Goal: Task Accomplishment & Management: Complete application form

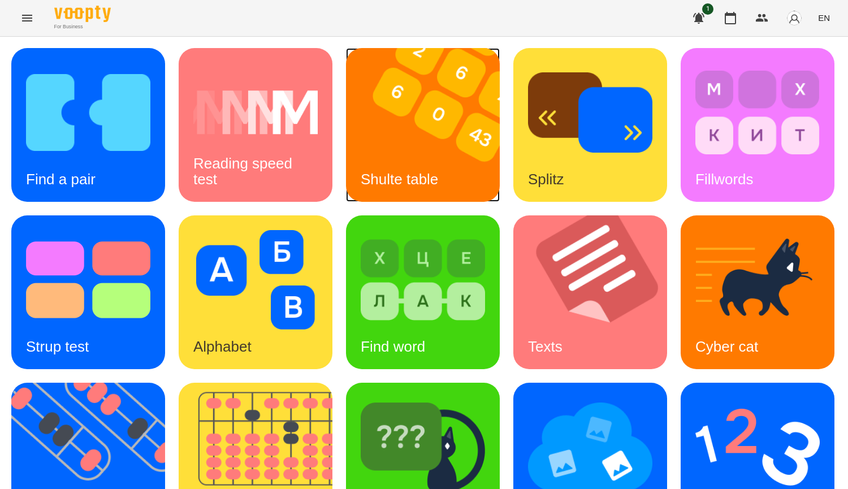
click at [467, 109] on img at bounding box center [430, 125] width 168 height 154
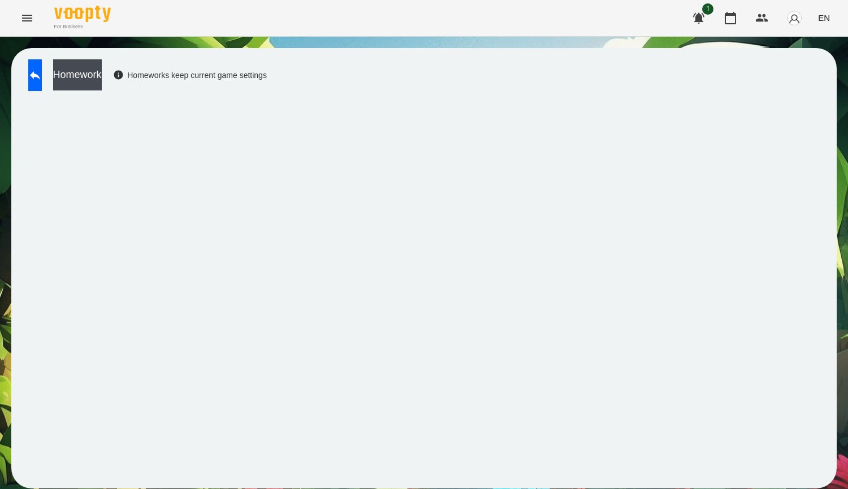
click at [322, 486] on div "Homework Homeworks keep current game settings" at bounding box center [423, 268] width 825 height 440
click at [40, 76] on icon at bounding box center [35, 75] width 10 height 8
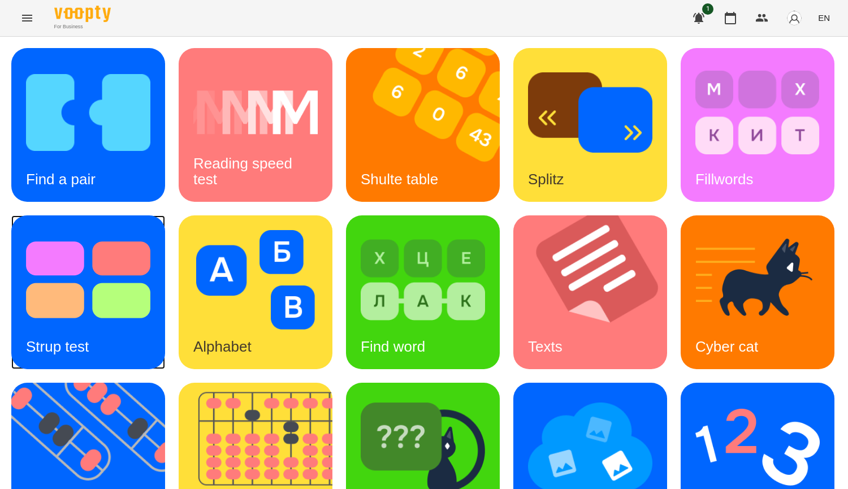
click at [150, 314] on img at bounding box center [88, 279] width 124 height 99
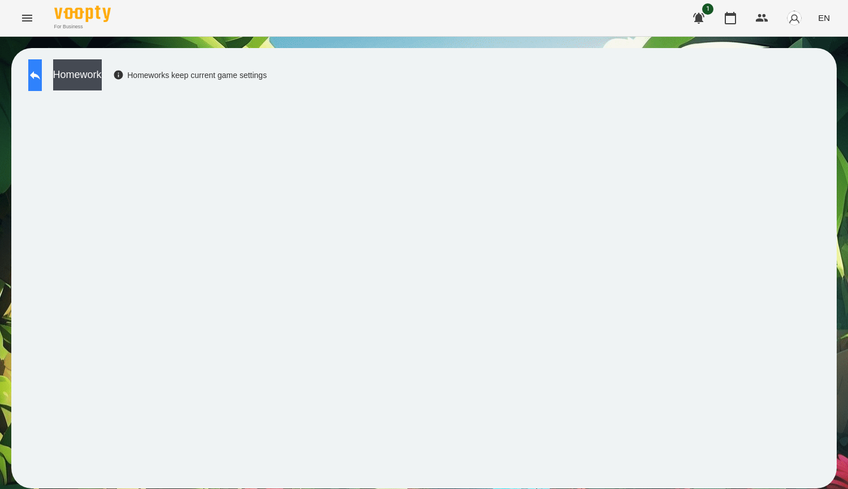
click at [42, 61] on button at bounding box center [35, 75] width 14 height 32
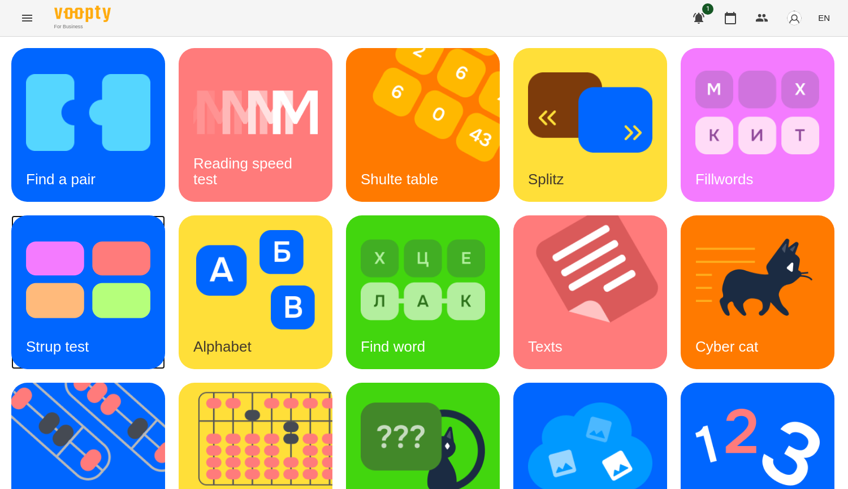
click at [150, 265] on img at bounding box center [88, 279] width 124 height 99
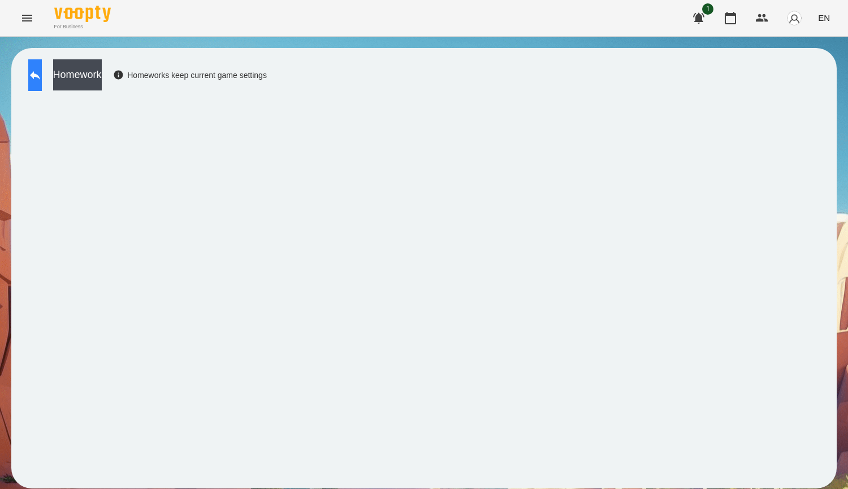
click at [42, 70] on button at bounding box center [35, 75] width 14 height 32
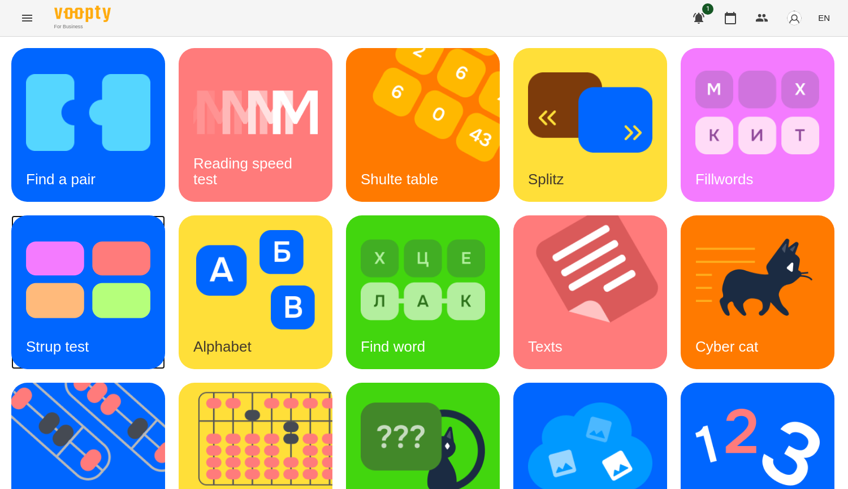
click at [150, 260] on img at bounding box center [88, 279] width 124 height 99
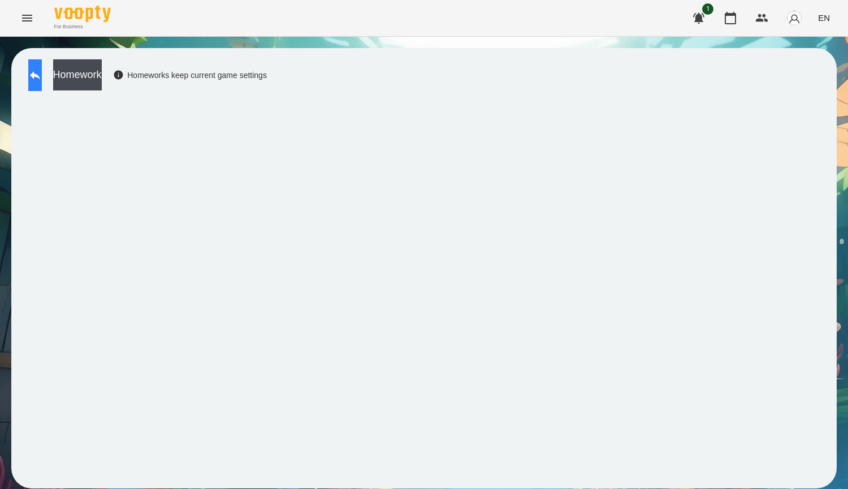
click at [42, 73] on icon at bounding box center [35, 75] width 14 height 14
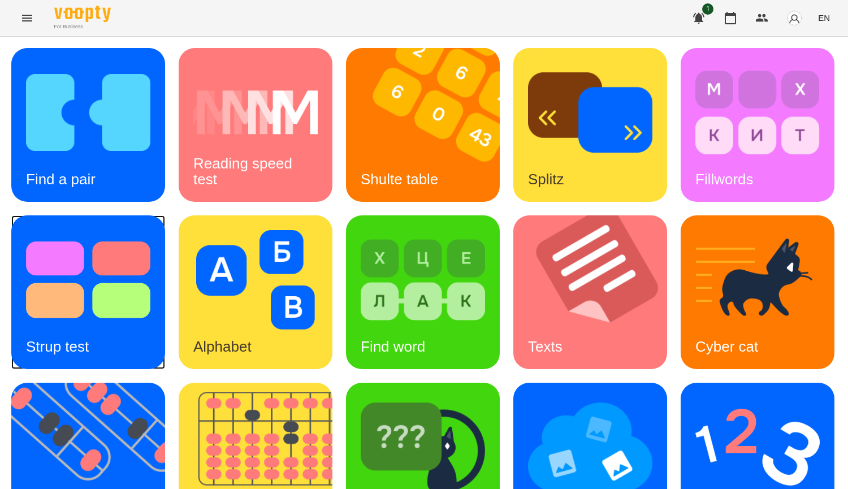
click at [150, 267] on img at bounding box center [88, 279] width 124 height 99
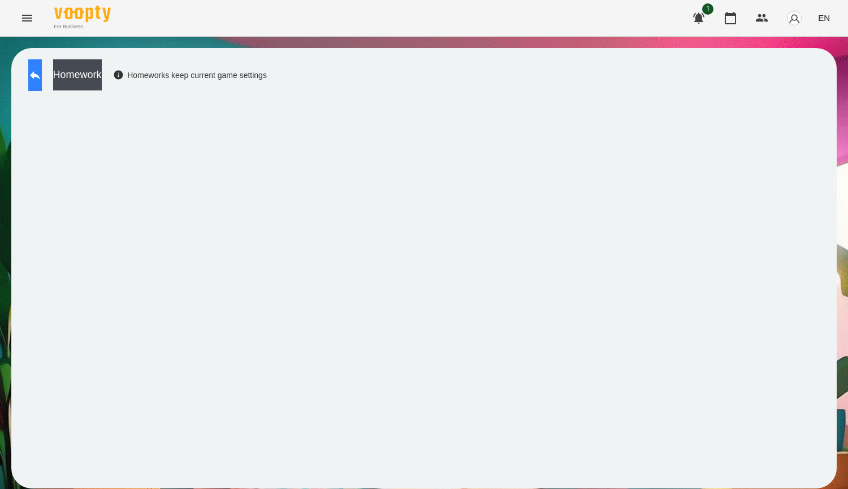
click at [40, 76] on icon at bounding box center [35, 75] width 10 height 8
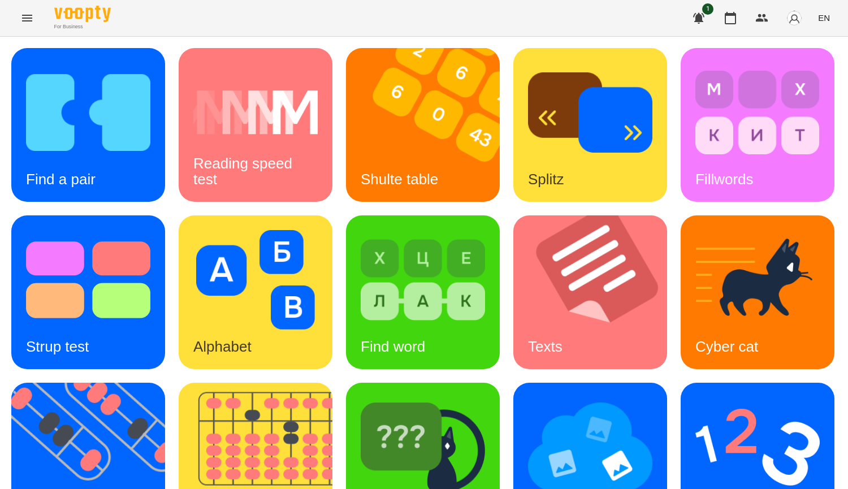
scroll to position [339, 0]
click at [528, 397] on img at bounding box center [590, 446] width 124 height 99
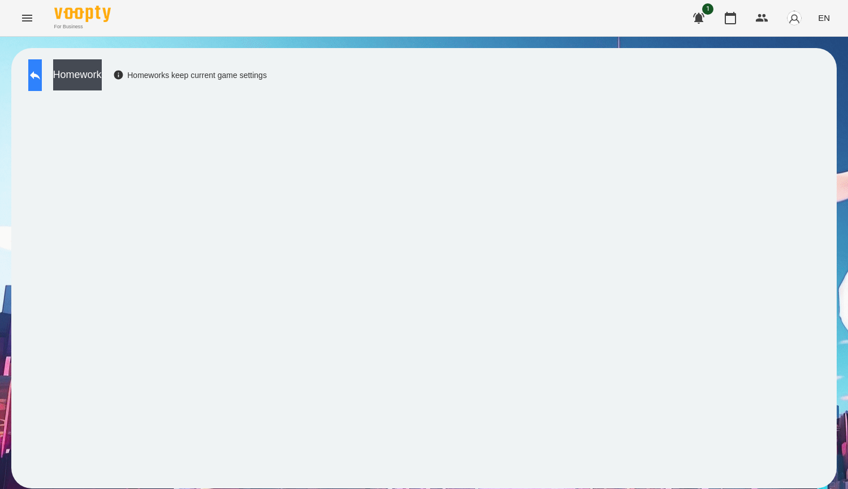
click at [41, 78] on icon at bounding box center [35, 75] width 14 height 14
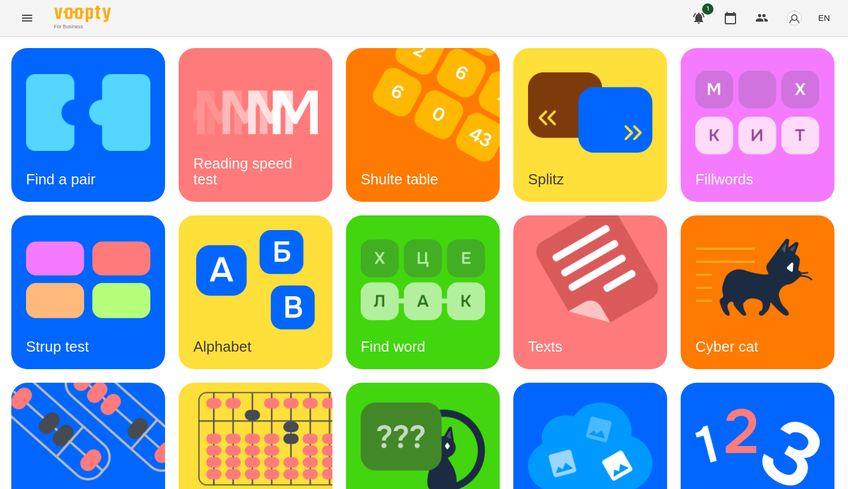
scroll to position [283, 0]
click at [528, 397] on img at bounding box center [590, 446] width 124 height 99
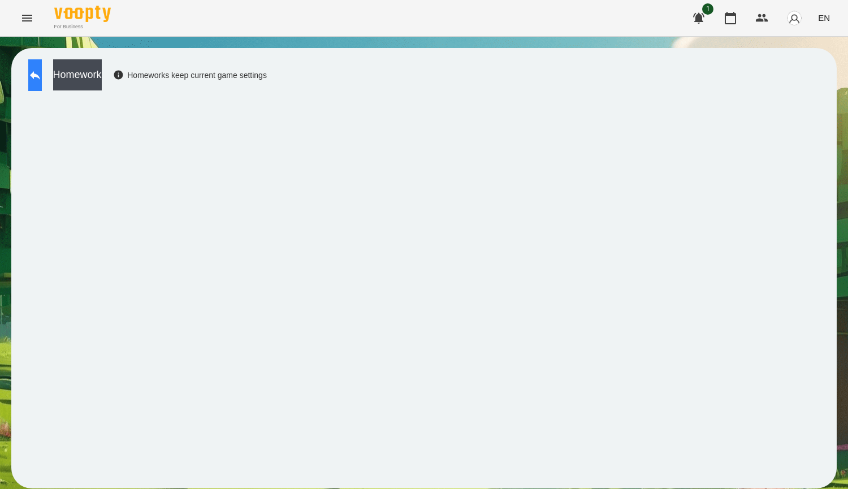
click at [40, 71] on icon at bounding box center [35, 75] width 14 height 14
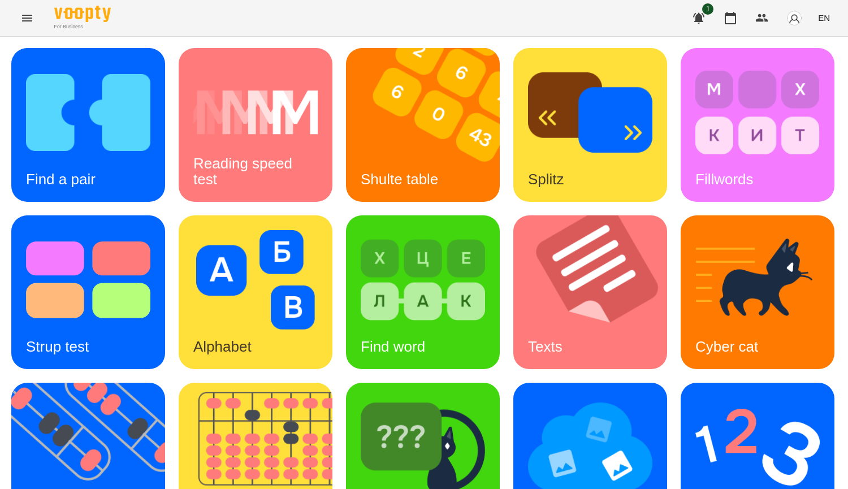
scroll to position [170, 0]
drag, startPoint x: 717, startPoint y: 166, endPoint x: 690, endPoint y: 145, distance: 33.9
click at [717, 166] on div "Find a pair Reading speed test Shulte table Splitz Fillwords Strup test Alphabe…" at bounding box center [423, 376] width 825 height 656
click at [695, 230] on img at bounding box center [757, 279] width 124 height 99
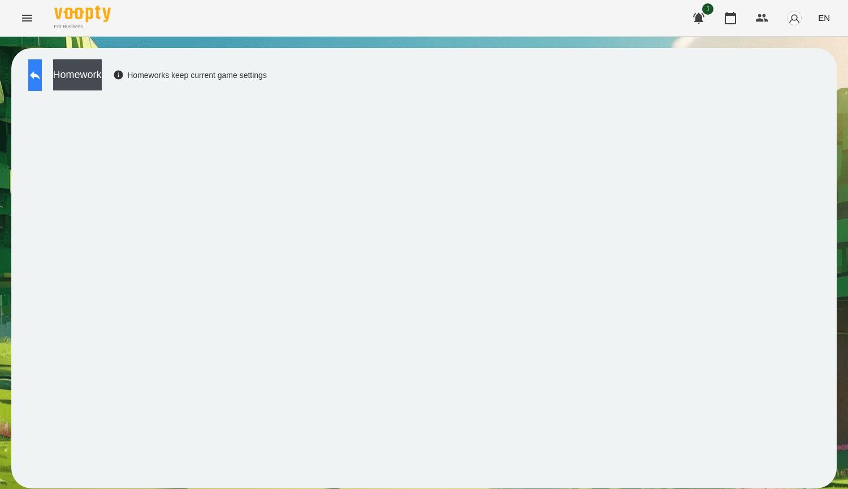
click at [41, 69] on icon at bounding box center [35, 75] width 14 height 14
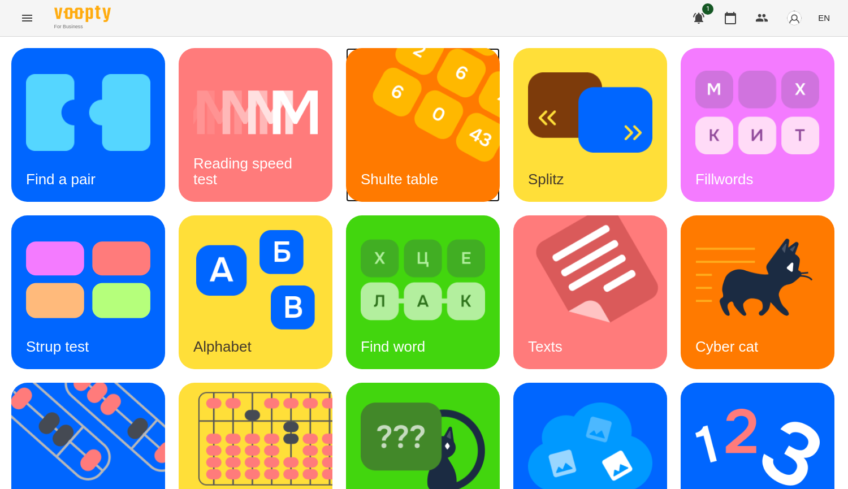
click at [417, 127] on img at bounding box center [430, 125] width 168 height 154
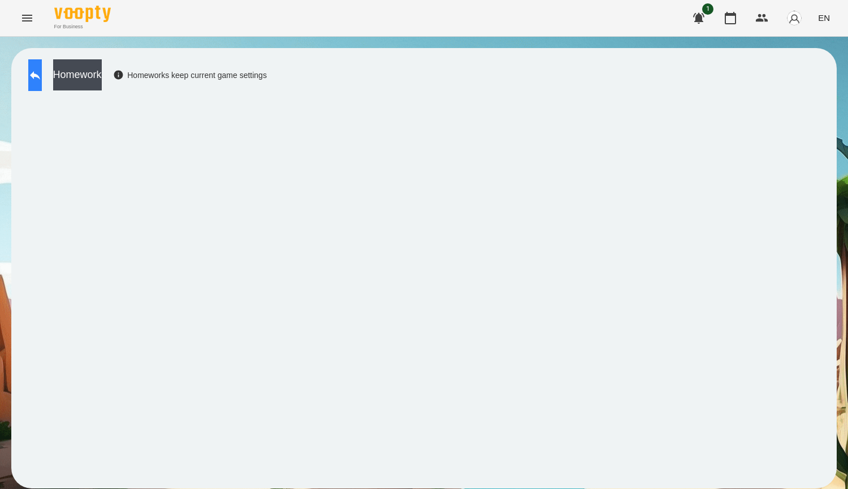
click at [42, 68] on button at bounding box center [35, 75] width 14 height 32
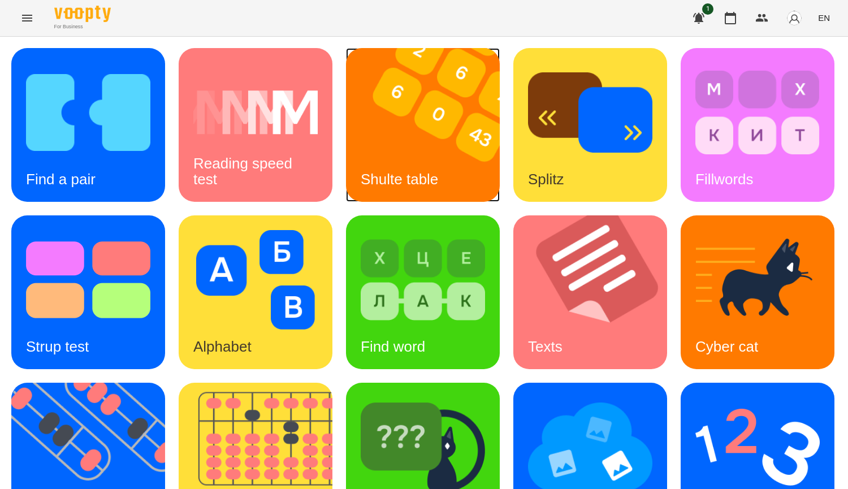
click at [392, 181] on h3 "Shulte table" at bounding box center [399, 179] width 77 height 17
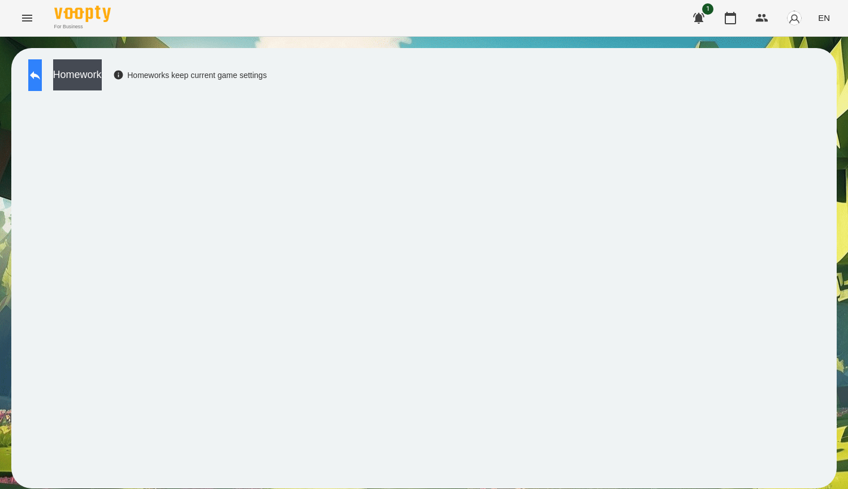
click at [42, 73] on icon at bounding box center [35, 75] width 14 height 14
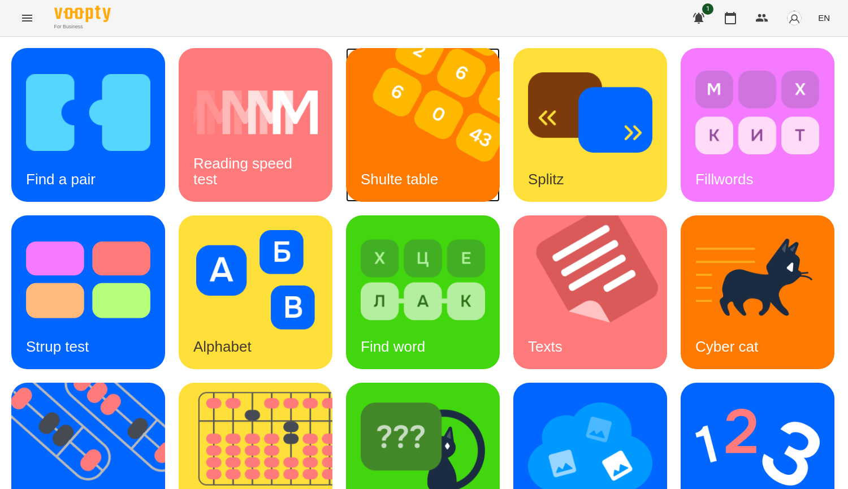
click at [417, 157] on div "Shulte table" at bounding box center [399, 179] width 107 height 45
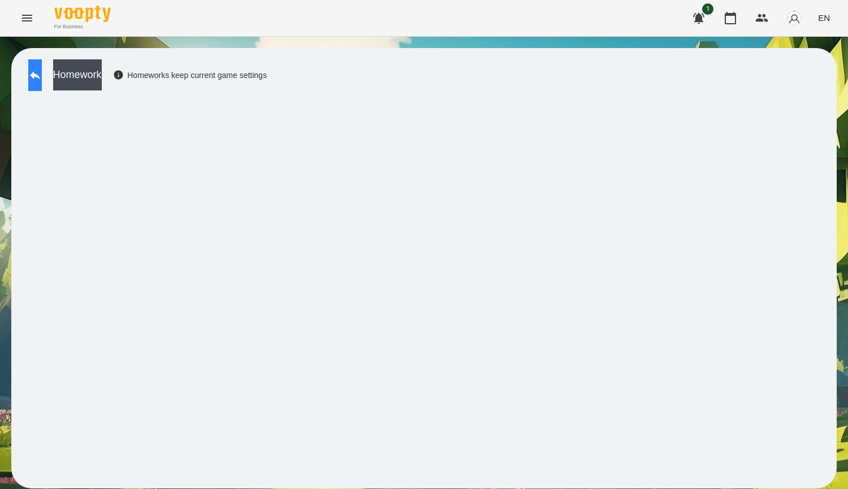
click at [40, 75] on icon at bounding box center [35, 75] width 10 height 8
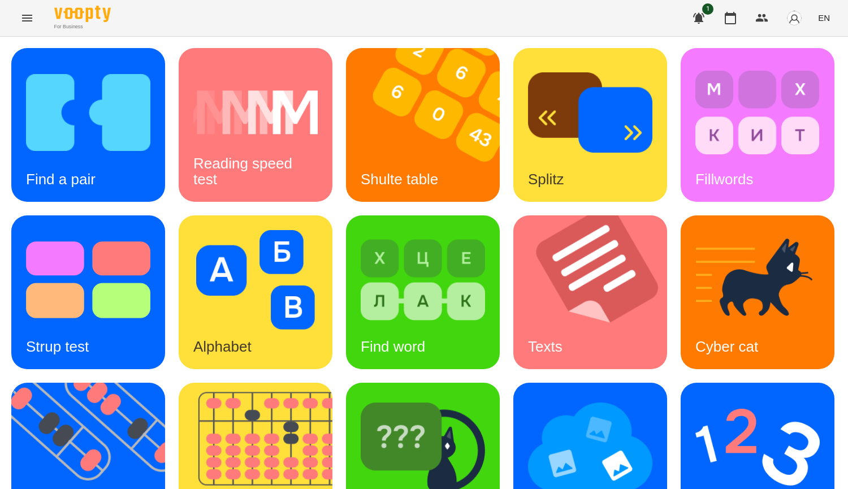
scroll to position [393, 0]
click at [528, 397] on img at bounding box center [590, 446] width 124 height 99
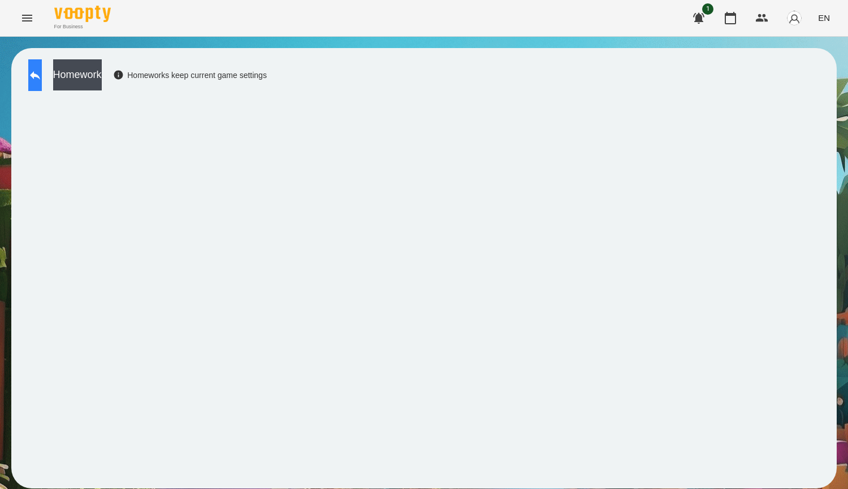
click at [39, 73] on button at bounding box center [35, 75] width 14 height 32
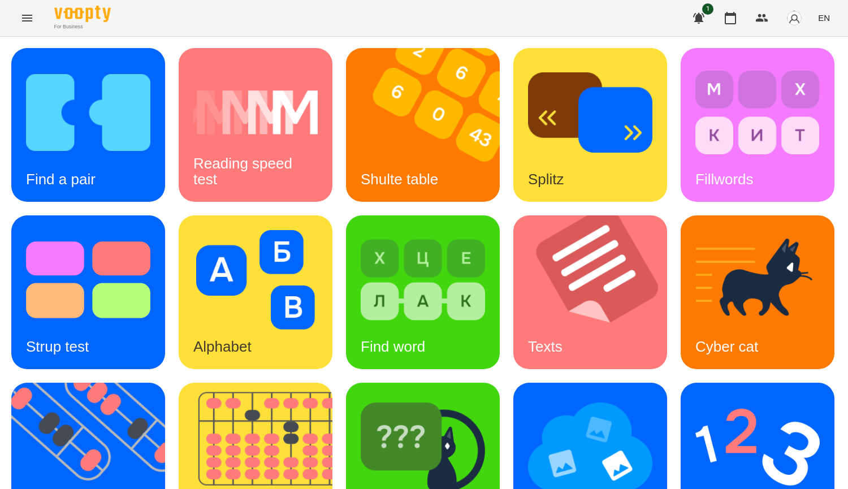
scroll to position [393, 0]
click at [528, 397] on img at bounding box center [590, 446] width 124 height 99
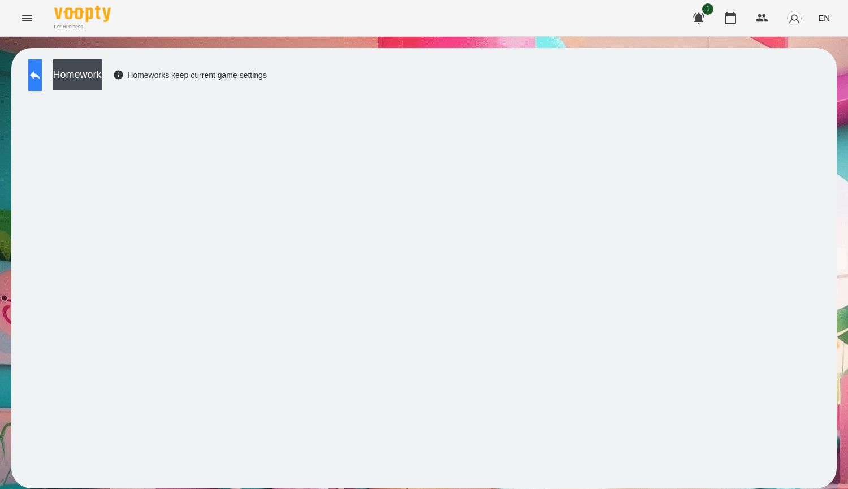
click at [42, 73] on icon at bounding box center [35, 75] width 14 height 14
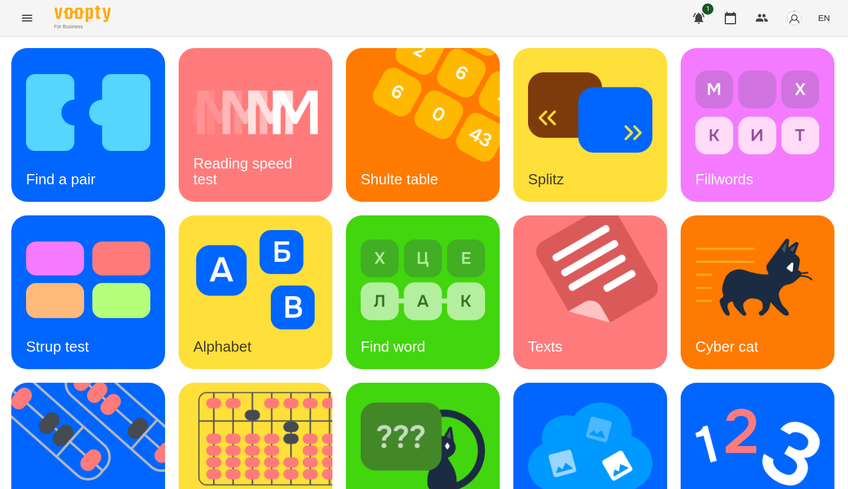
scroll to position [393, 0]
click at [528, 397] on img at bounding box center [590, 446] width 124 height 99
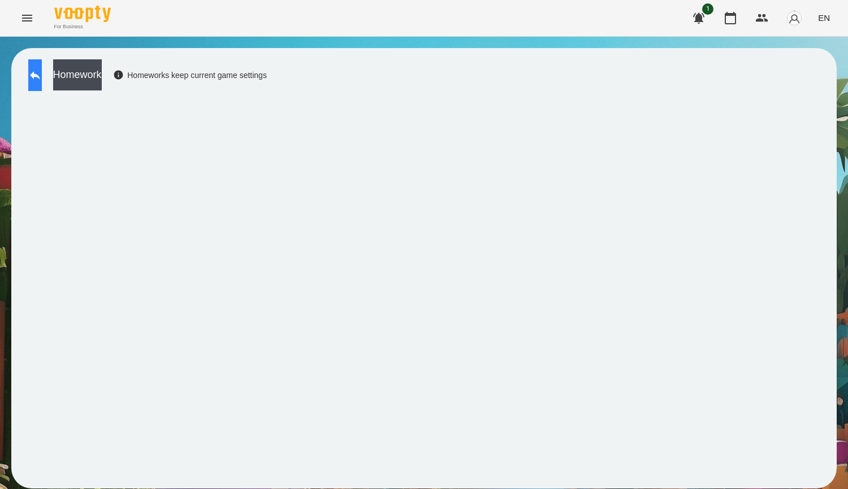
click at [42, 74] on icon at bounding box center [35, 75] width 14 height 14
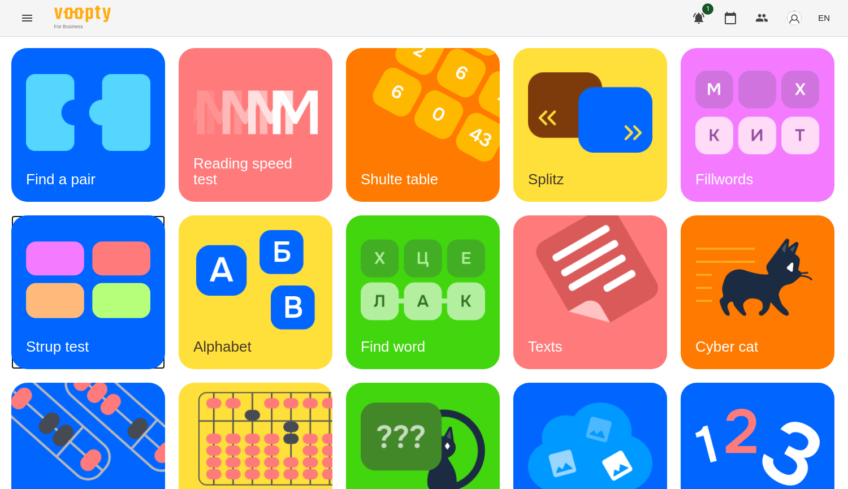
click at [150, 294] on img at bounding box center [88, 279] width 124 height 99
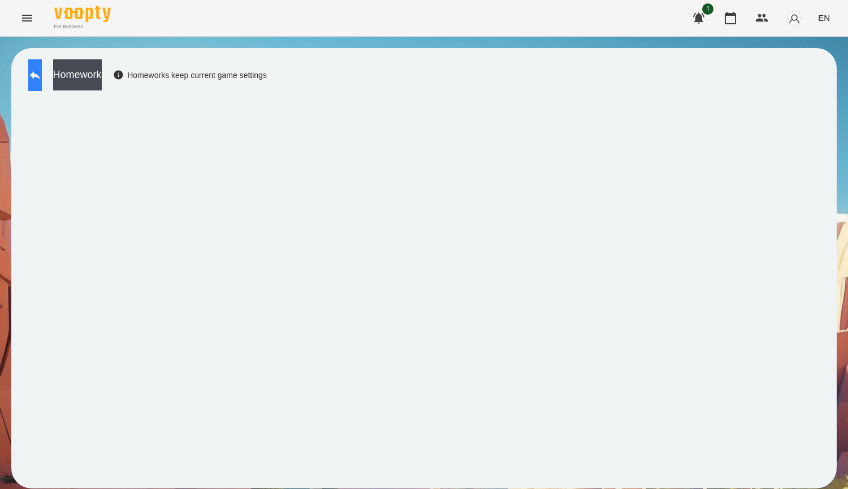
click at [41, 71] on icon at bounding box center [35, 75] width 14 height 14
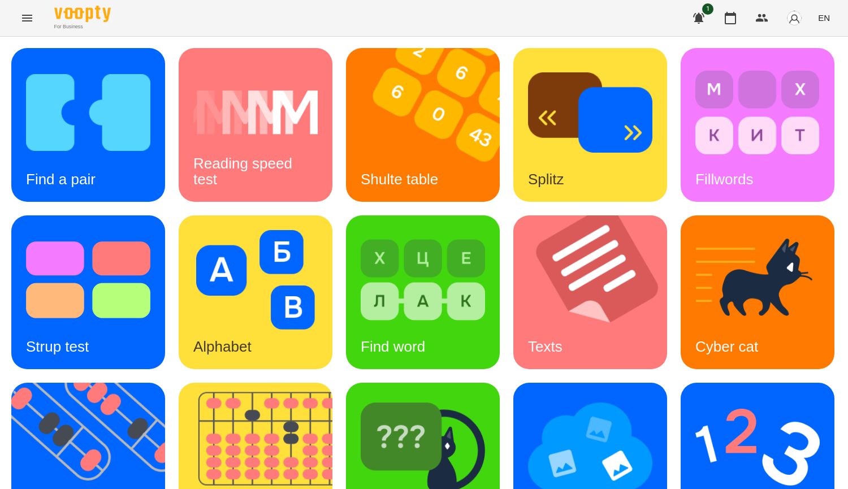
scroll to position [283, 0]
click at [361, 397] on img at bounding box center [423, 446] width 124 height 99
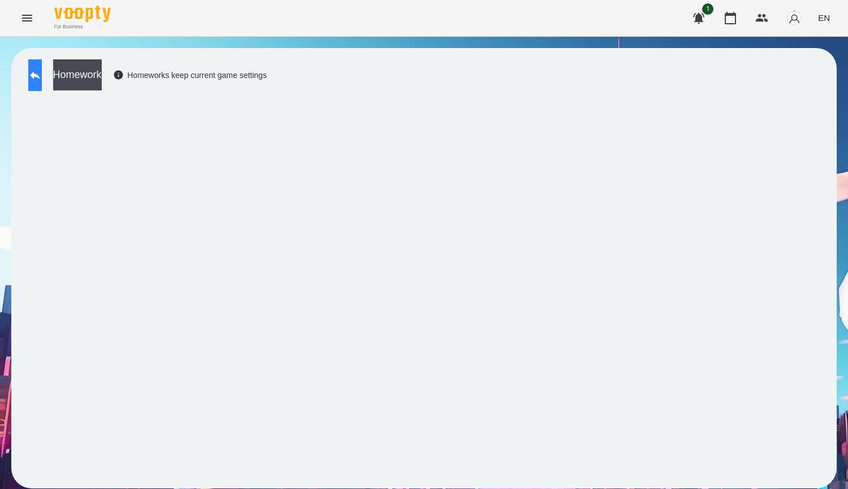
click at [42, 74] on button at bounding box center [35, 75] width 14 height 32
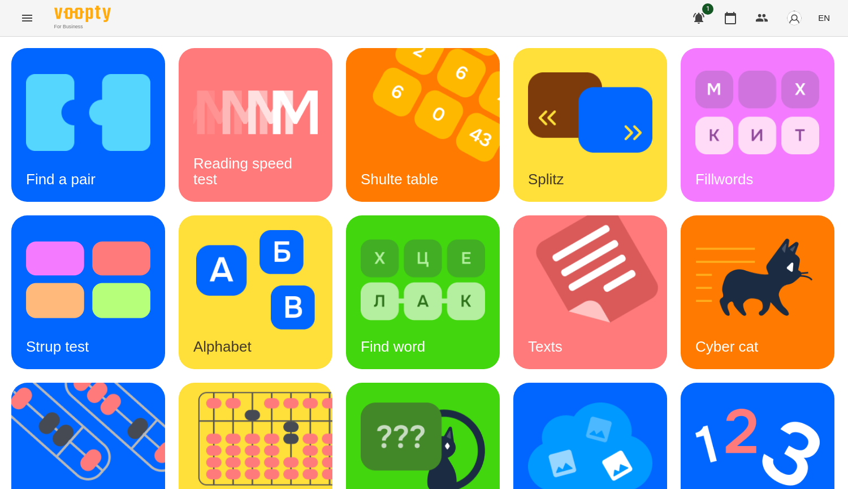
scroll to position [393, 0]
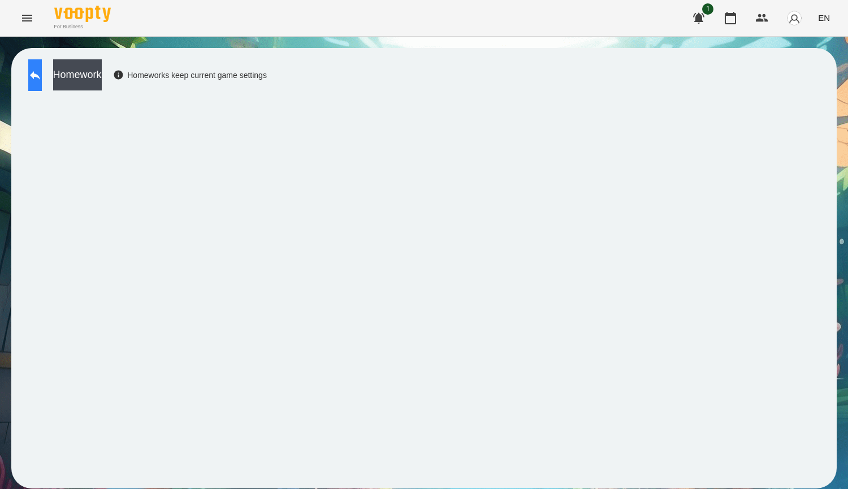
click at [34, 68] on button at bounding box center [35, 75] width 14 height 32
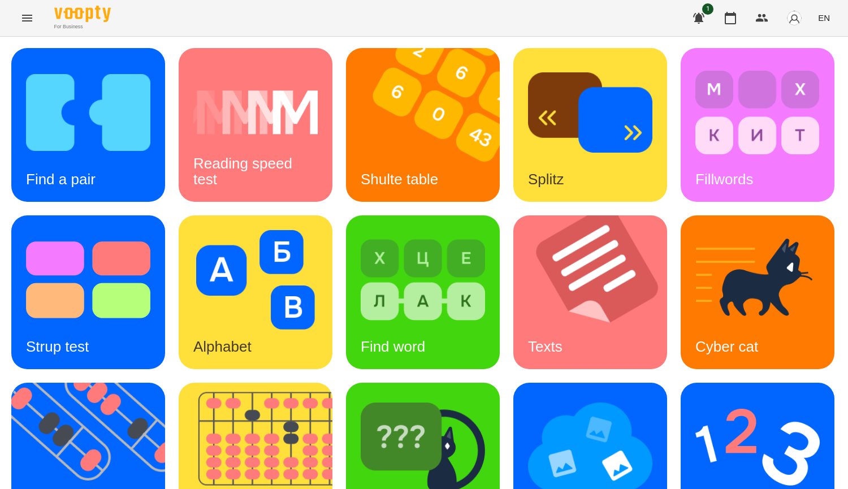
scroll to position [283, 0]
click at [528, 397] on img at bounding box center [590, 446] width 124 height 99
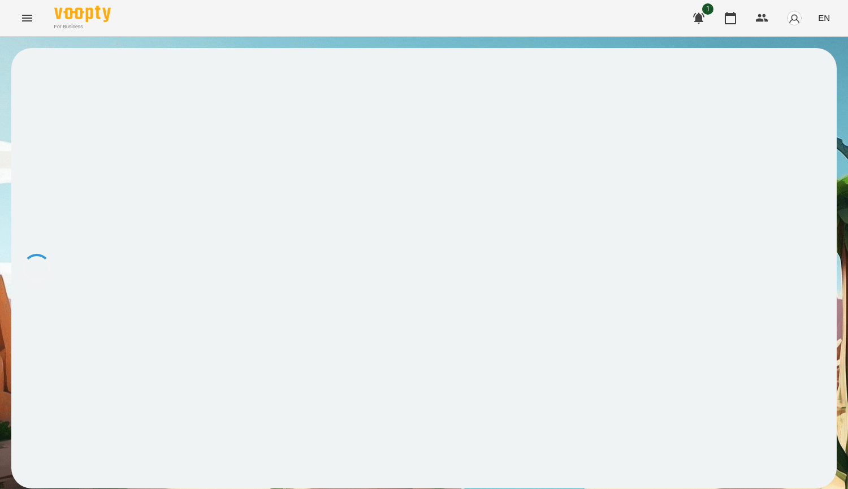
drag, startPoint x: 264, startPoint y: 192, endPoint x: 254, endPoint y: 180, distance: 15.7
click at [254, 184] on div at bounding box center [423, 268] width 825 height 440
click at [40, 71] on icon at bounding box center [35, 75] width 14 height 14
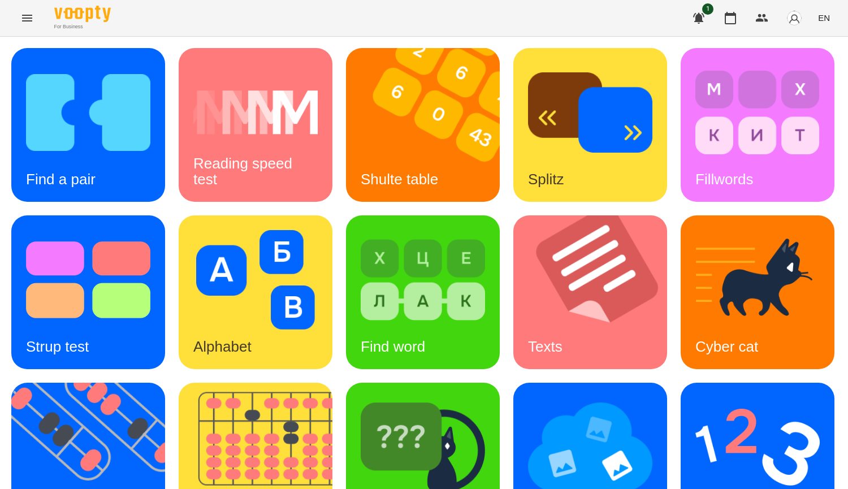
scroll to position [393, 0]
click at [361, 397] on img at bounding box center [423, 446] width 124 height 99
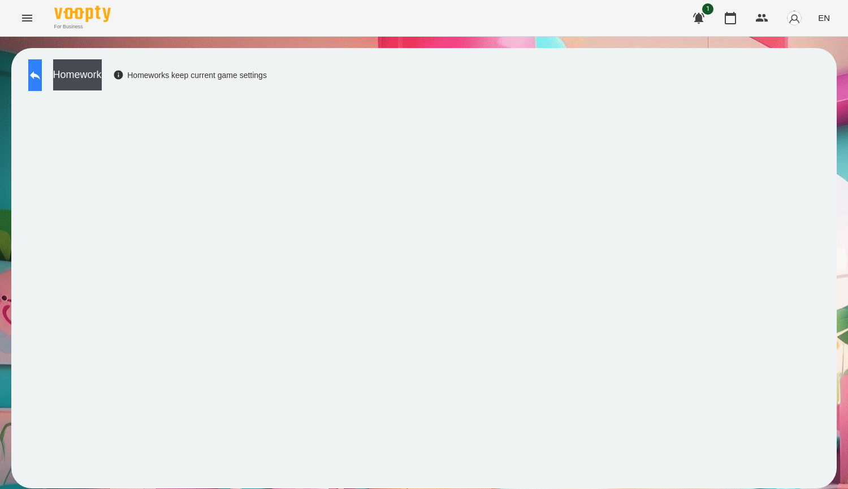
click at [42, 76] on icon at bounding box center [35, 75] width 14 height 14
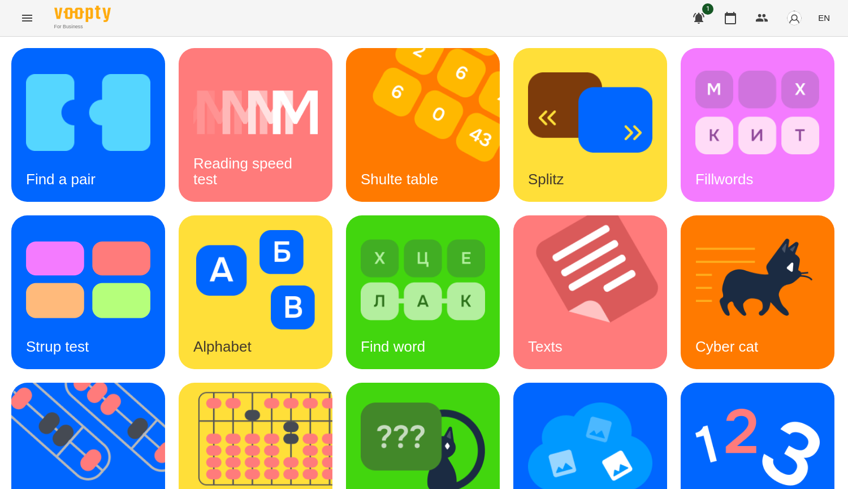
scroll to position [393, 0]
click at [361, 397] on img at bounding box center [423, 446] width 124 height 99
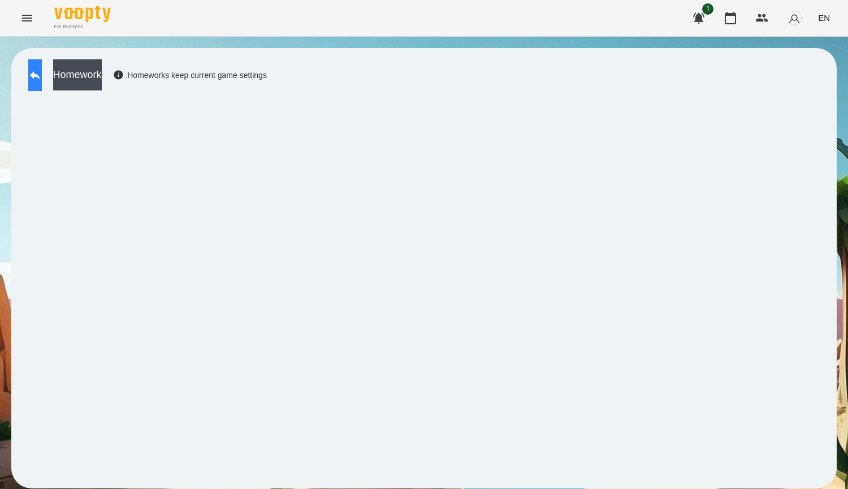
click at [40, 76] on icon at bounding box center [35, 75] width 10 height 8
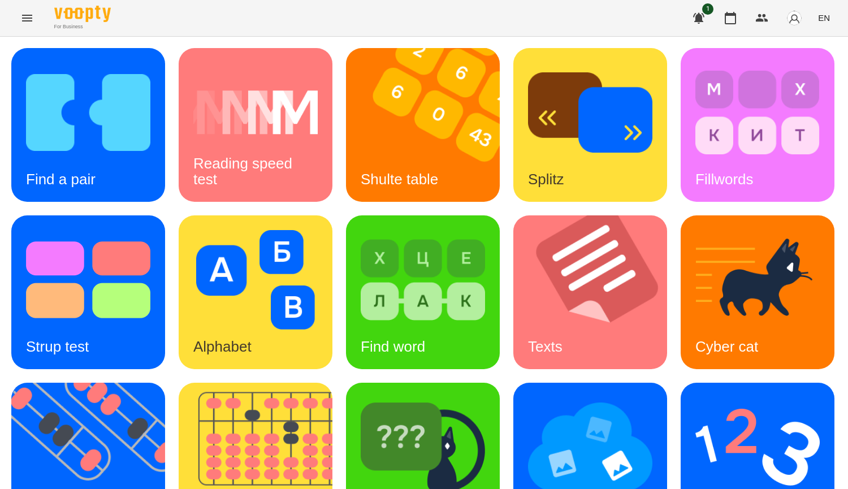
scroll to position [393, 0]
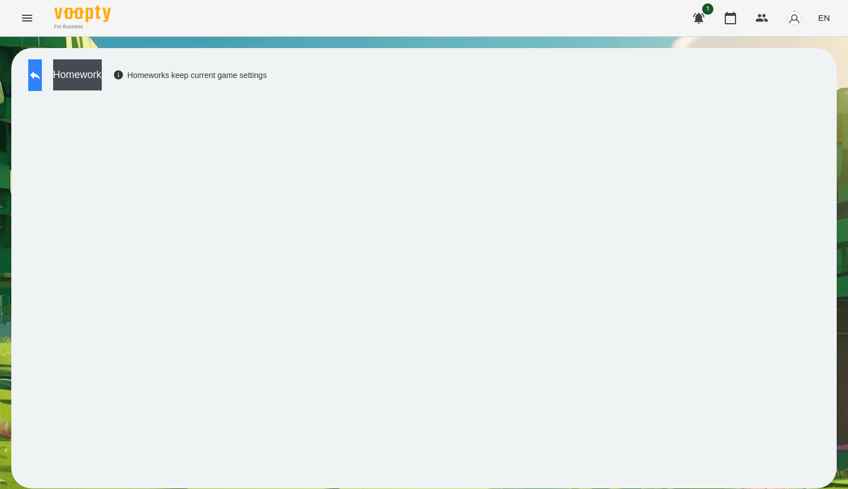
click at [37, 72] on button at bounding box center [35, 75] width 14 height 32
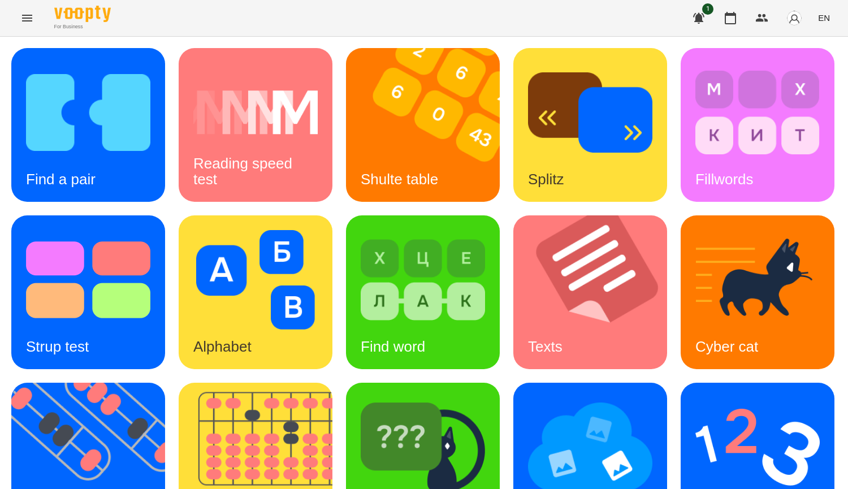
scroll to position [170, 0]
click at [695, 315] on img at bounding box center [757, 279] width 124 height 99
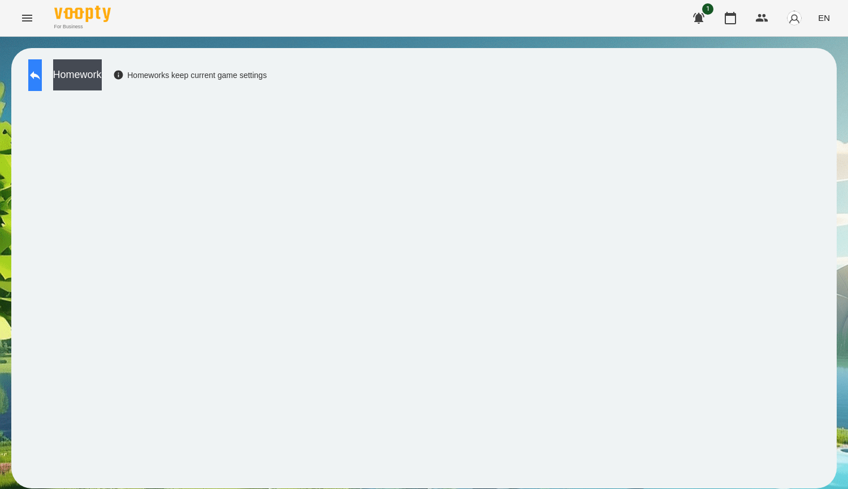
click at [42, 69] on icon at bounding box center [35, 75] width 14 height 14
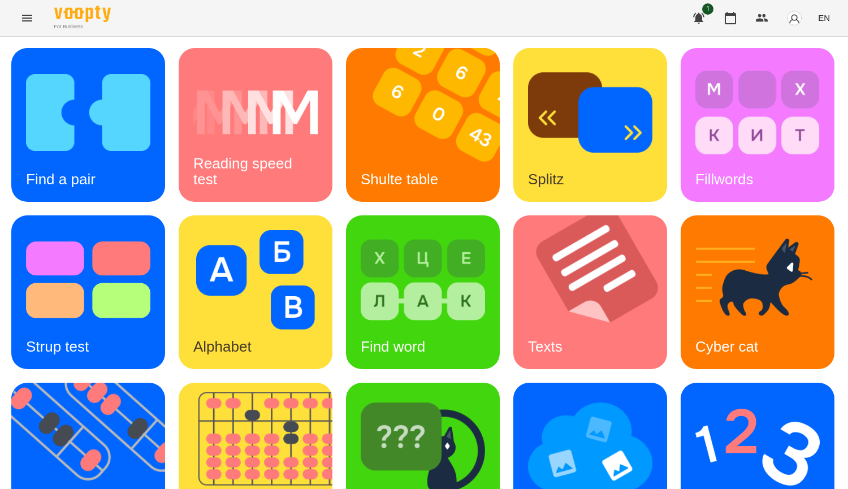
scroll to position [113, 0]
click at [695, 330] on img at bounding box center [757, 279] width 124 height 99
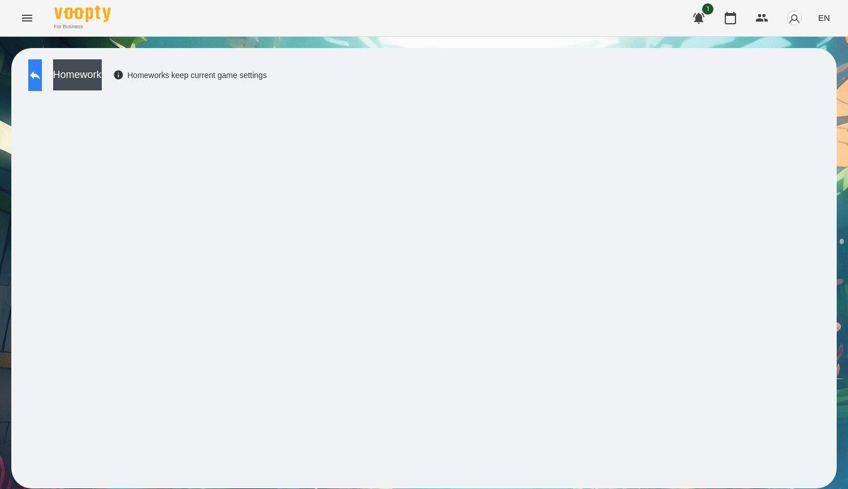
click at [42, 80] on icon at bounding box center [35, 75] width 14 height 14
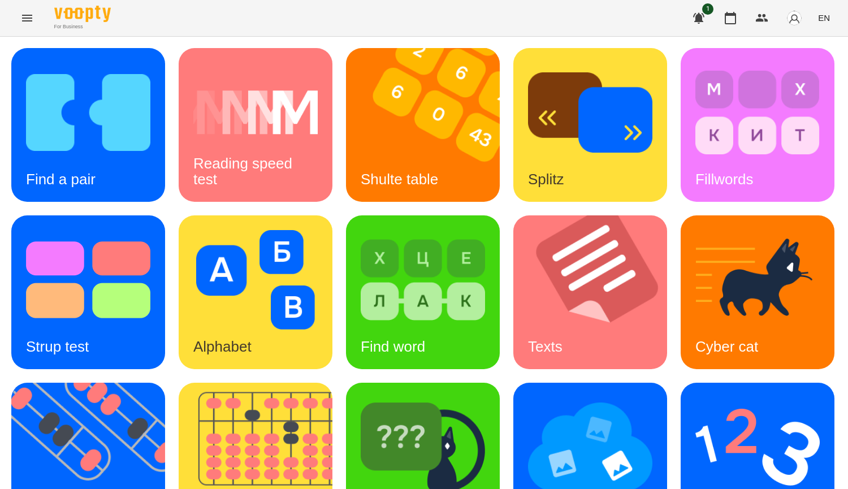
scroll to position [113, 0]
click at [695, 330] on img at bounding box center [757, 279] width 124 height 99
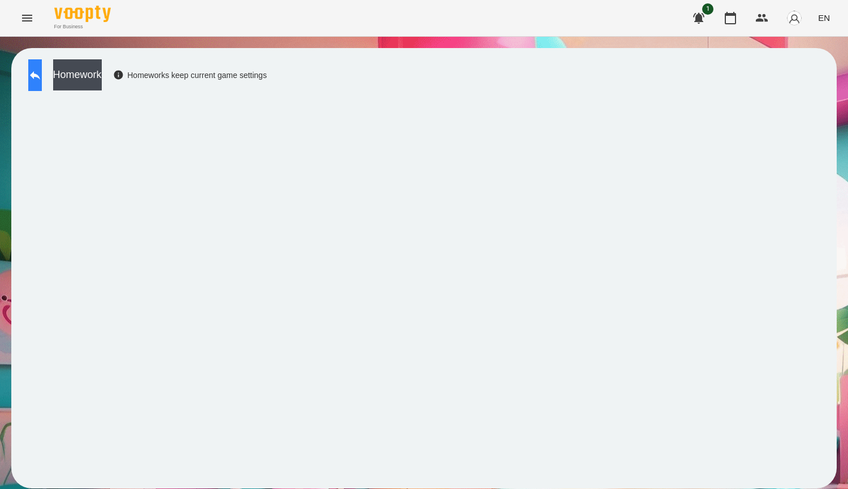
click at [42, 68] on icon at bounding box center [35, 75] width 14 height 14
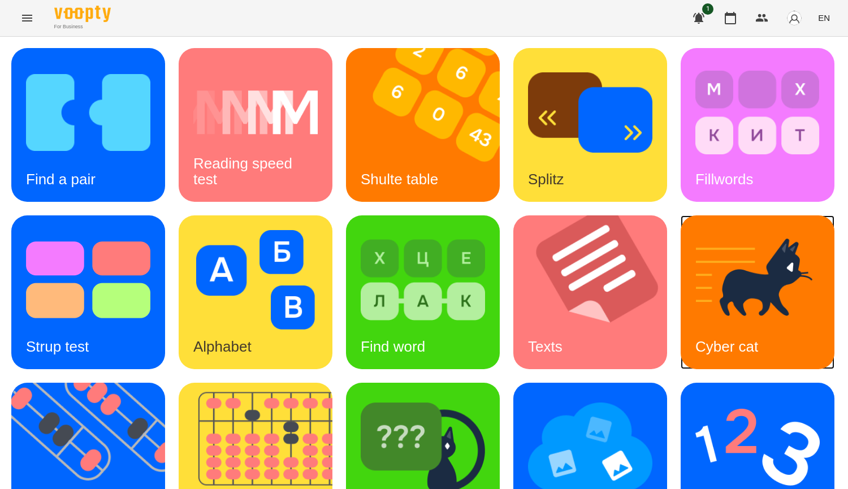
click at [695, 330] on img at bounding box center [757, 279] width 124 height 99
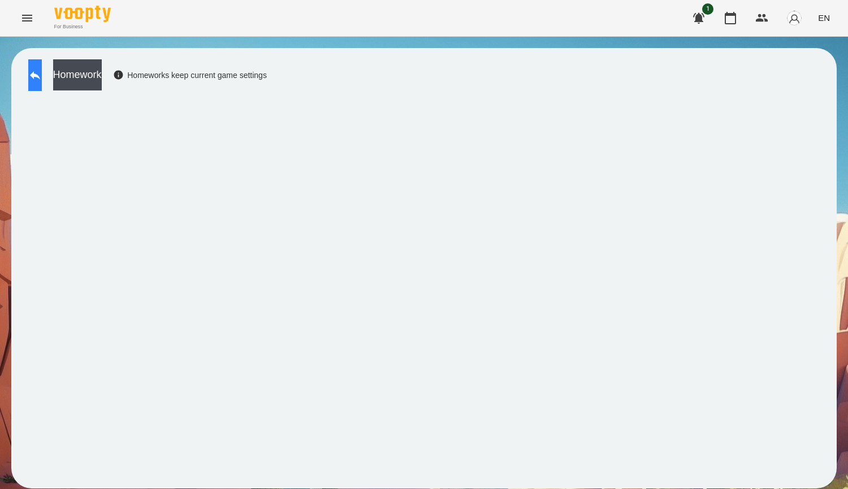
click at [42, 76] on button at bounding box center [35, 75] width 14 height 32
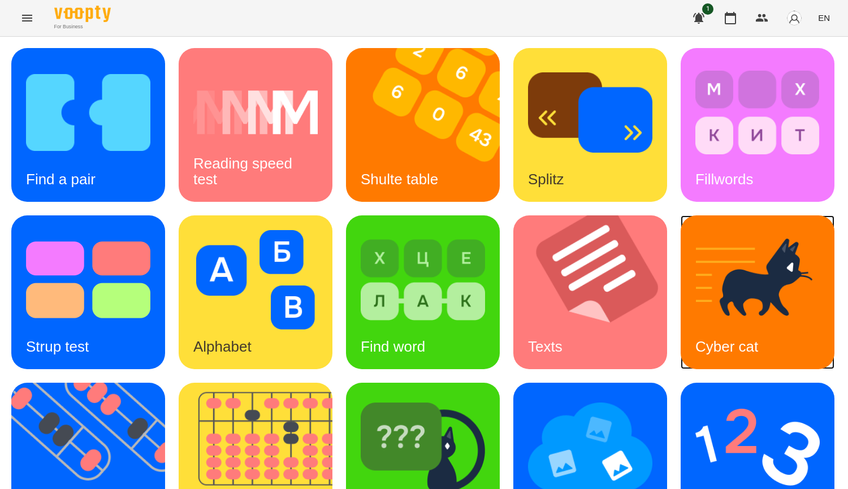
click at [695, 330] on img at bounding box center [757, 279] width 124 height 99
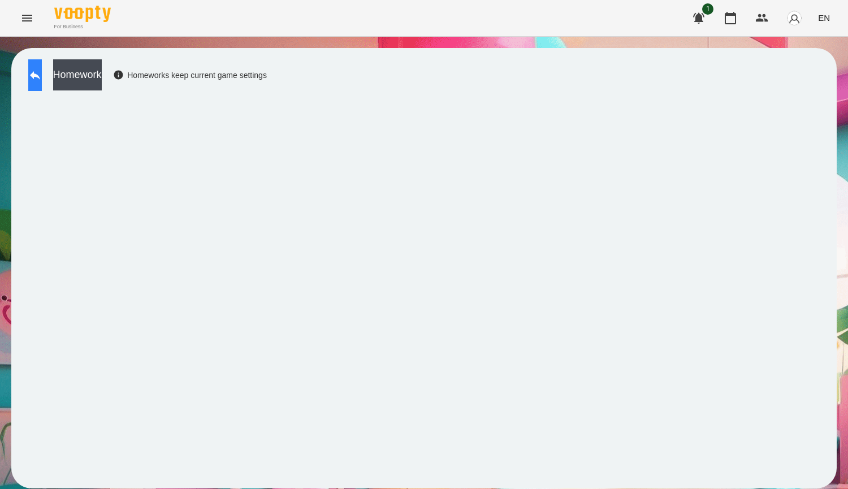
click at [40, 76] on icon at bounding box center [35, 75] width 10 height 8
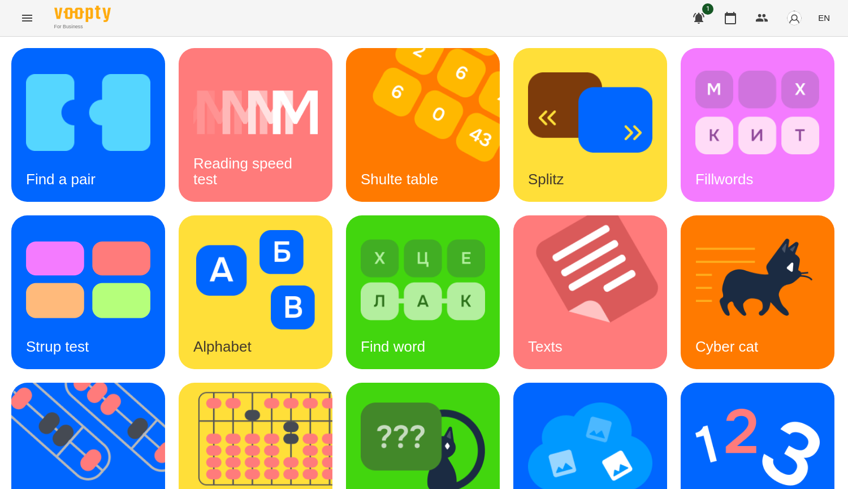
scroll to position [393, 0]
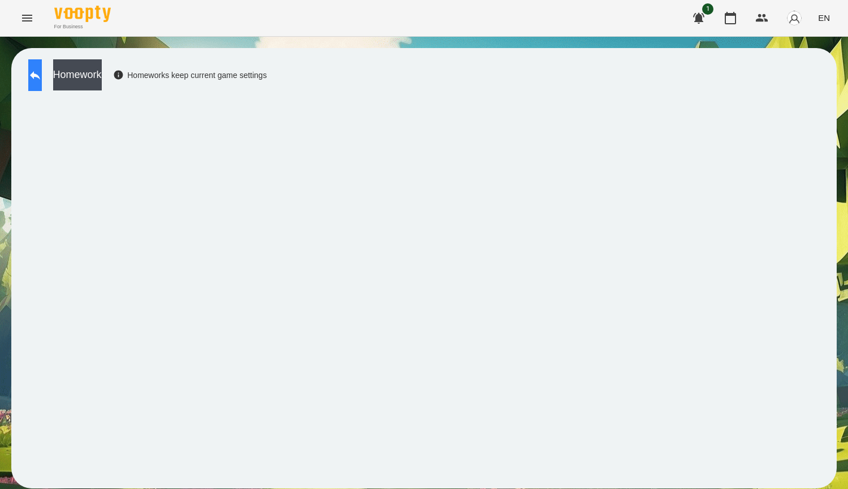
click at [42, 84] on button at bounding box center [35, 75] width 14 height 32
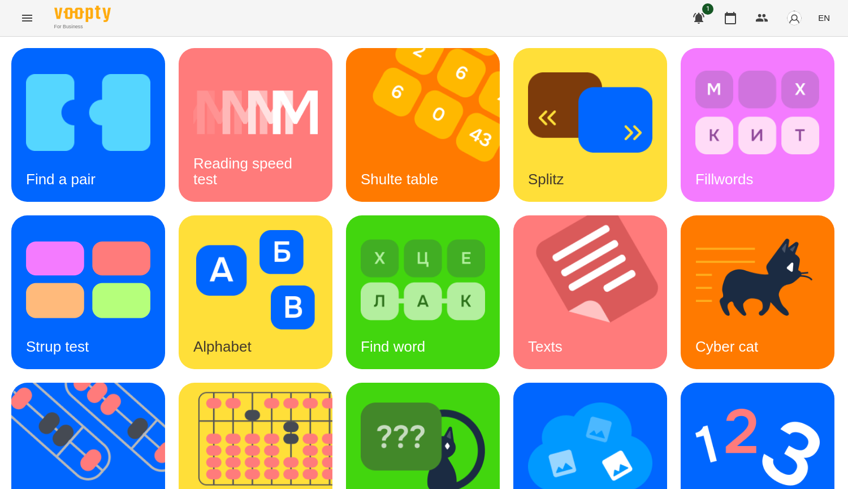
scroll to position [283, 0]
click at [528, 397] on img at bounding box center [590, 446] width 124 height 99
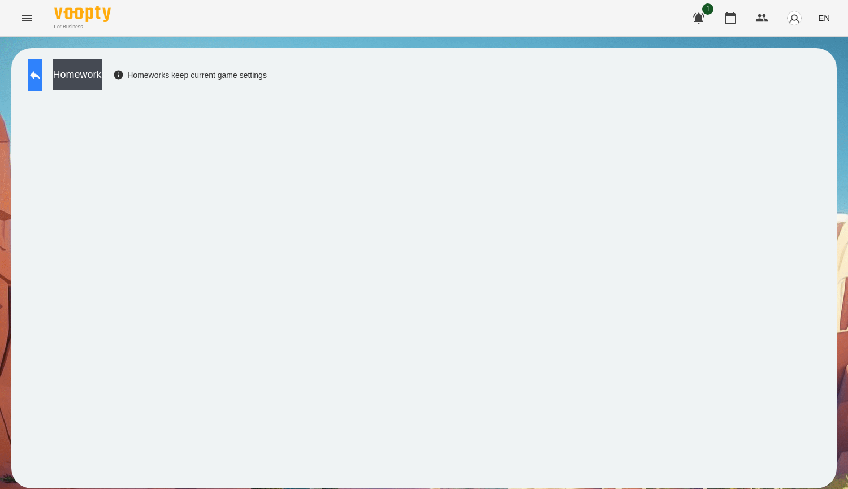
click at [37, 75] on button at bounding box center [35, 75] width 14 height 32
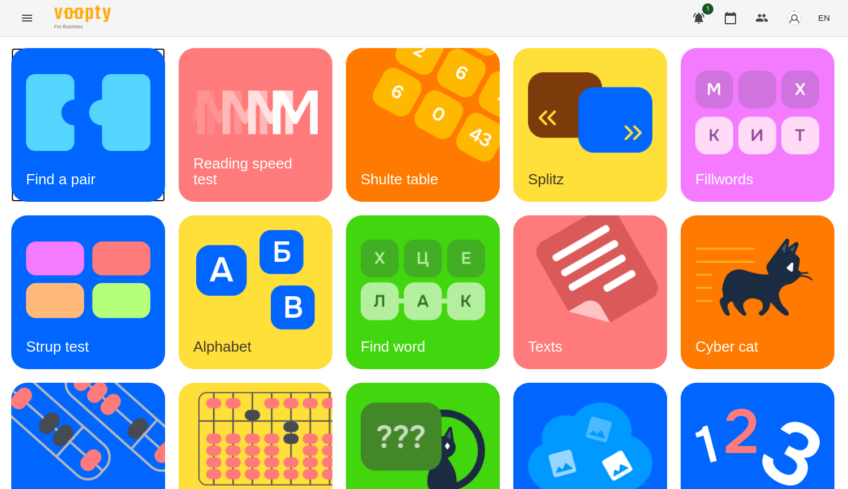
click at [88, 184] on h3 "Find a pair" at bounding box center [61, 179] width 70 height 17
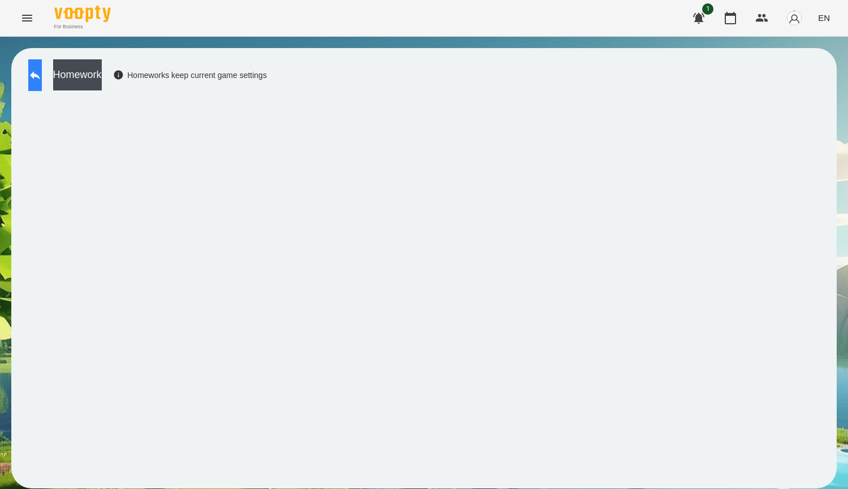
click at [42, 62] on button at bounding box center [35, 75] width 14 height 32
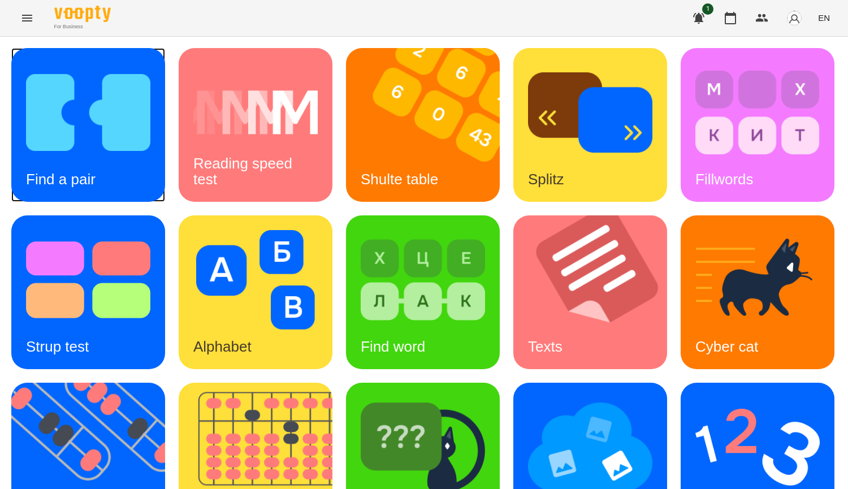
click at [120, 146] on img at bounding box center [88, 112] width 124 height 99
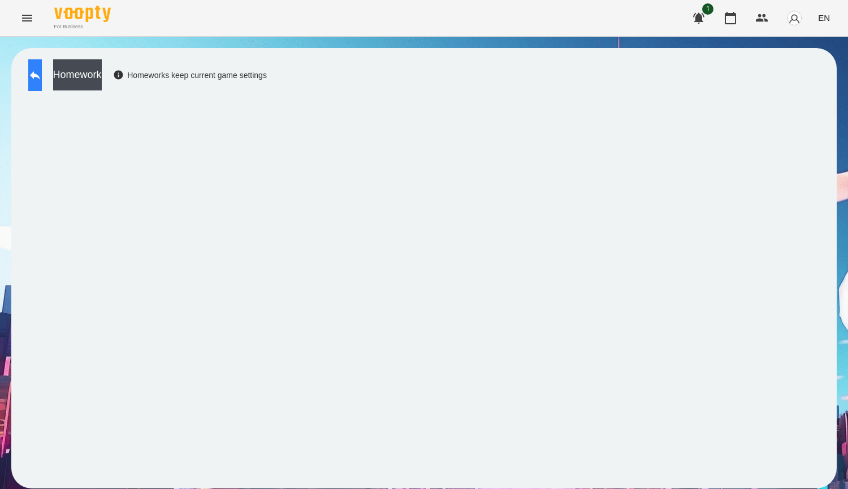
click at [38, 67] on button at bounding box center [35, 75] width 14 height 32
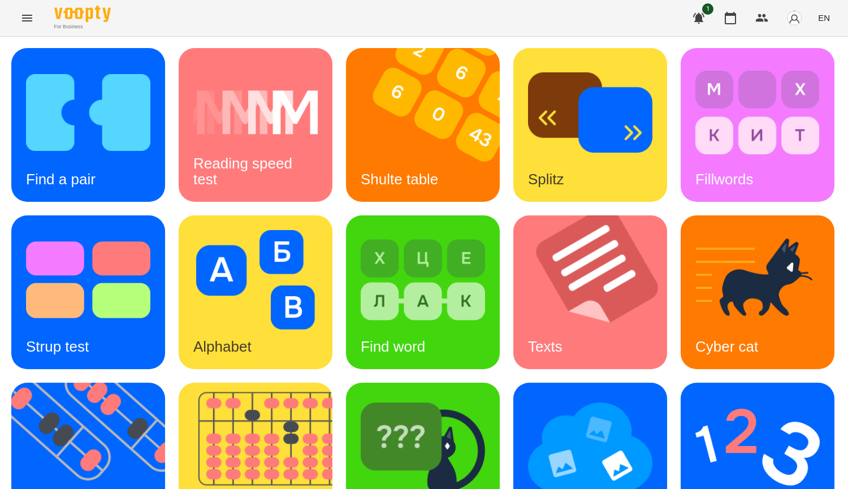
scroll to position [231, 0]
click at [347, 481] on div "Find a pair Reading speed test Shulte table Splitz Fillwords Strup test Alphabe…" at bounding box center [423, 376] width 825 height 656
click at [815, 158] on div "Find a pair Reading speed test Shulte table Splitz Fillwords Strup test Alphabe…" at bounding box center [423, 376] width 825 height 656
click at [70, 110] on img at bounding box center [88, 112] width 124 height 99
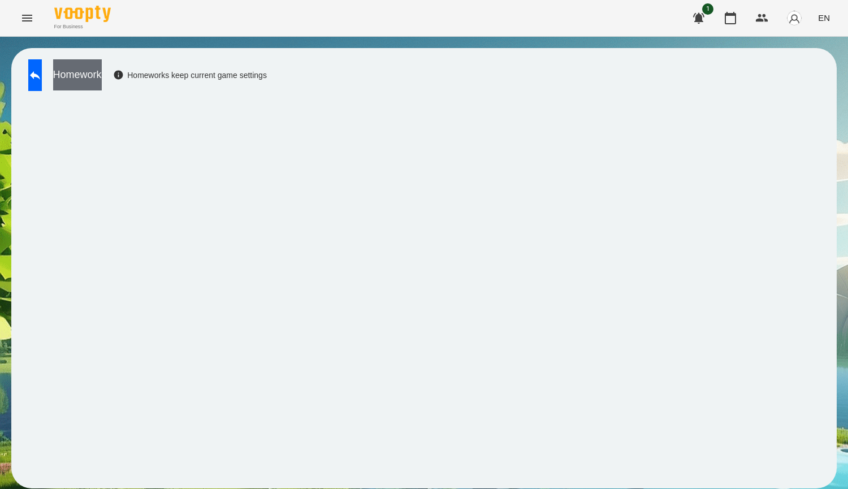
click at [102, 77] on button "Homework" at bounding box center [77, 74] width 49 height 31
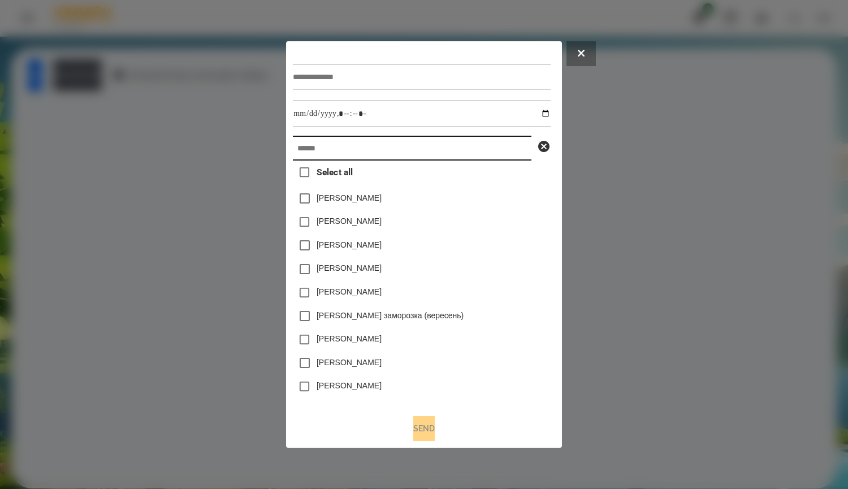
click at [348, 144] on input "text" at bounding box center [412, 148] width 239 height 25
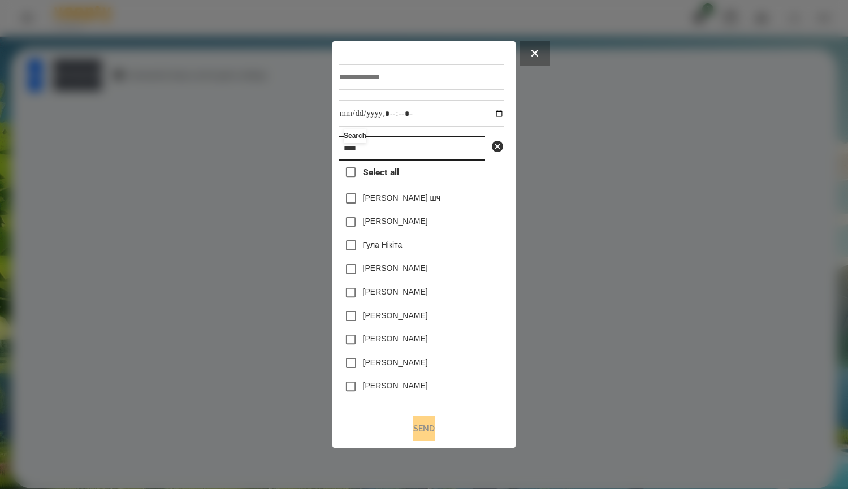
type input "****"
click at [408, 368] on label "[PERSON_NAME]" at bounding box center [395, 362] width 65 height 11
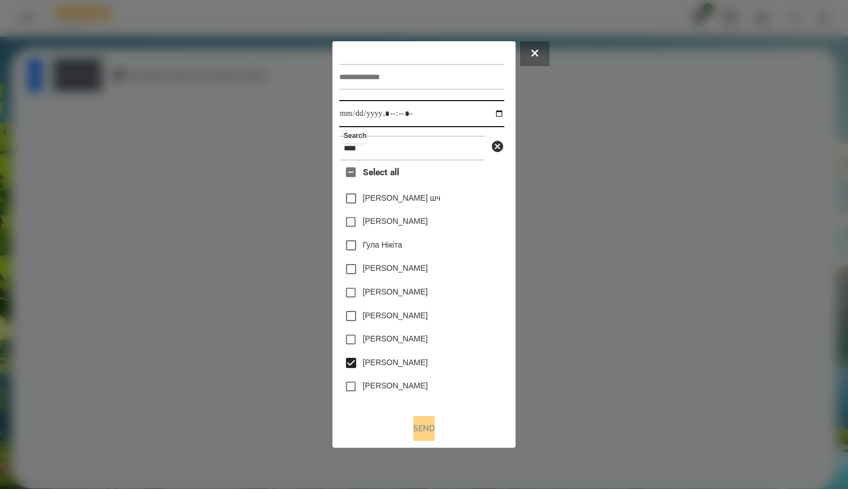
click at [427, 120] on input "datetime-local" at bounding box center [421, 113] width 165 height 27
click at [489, 112] on input "datetime-local" at bounding box center [421, 113] width 165 height 27
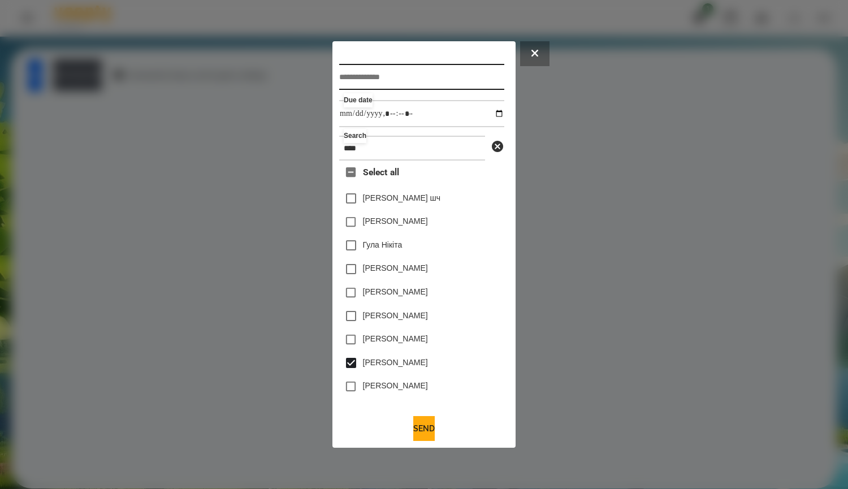
type input "**********"
click at [410, 70] on input "text" at bounding box center [421, 77] width 165 height 26
type input "*"
click at [375, 79] on input "********" at bounding box center [421, 77] width 165 height 26
drag, startPoint x: 393, startPoint y: 72, endPoint x: 305, endPoint y: 77, distance: 88.3
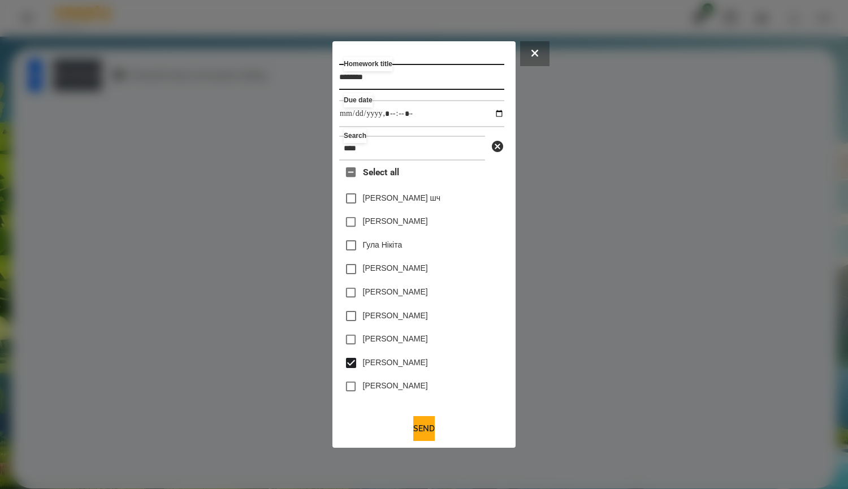
click at [305, 77] on div "Homework title ******** Due date Search **** Select all [PERSON_NAME] шч [PERSO…" at bounding box center [424, 244] width 848 height 489
type input "********"
click at [430, 436] on button "Send" at bounding box center [423, 428] width 21 height 25
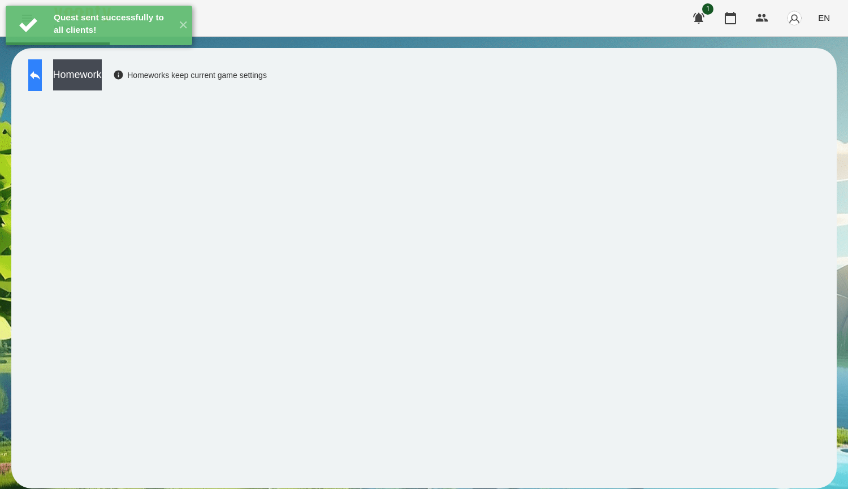
click at [42, 79] on icon at bounding box center [35, 75] width 14 height 14
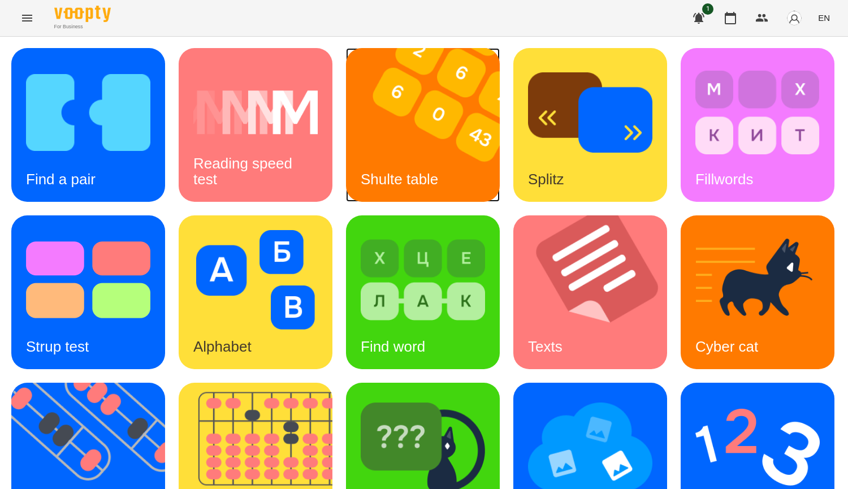
click at [404, 129] on img at bounding box center [430, 125] width 168 height 154
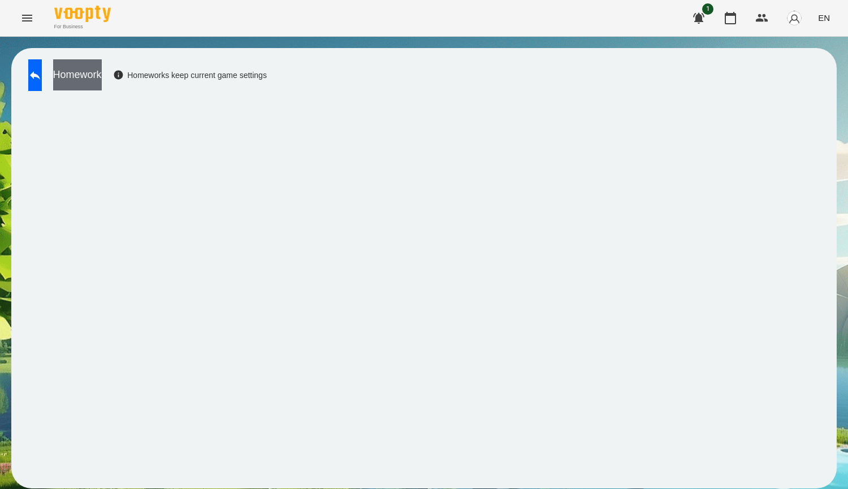
click at [102, 80] on button "Homework" at bounding box center [77, 74] width 49 height 31
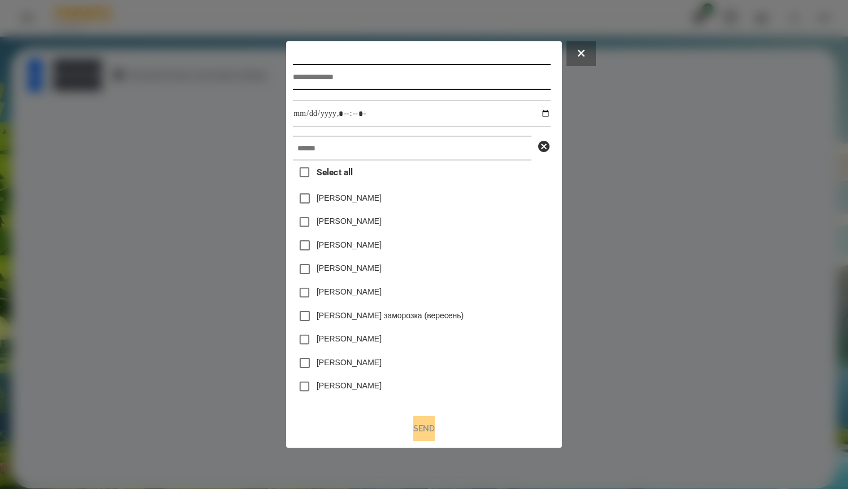
click at [350, 80] on input "text" at bounding box center [421, 77] width 257 height 26
paste input "********"
type input "********"
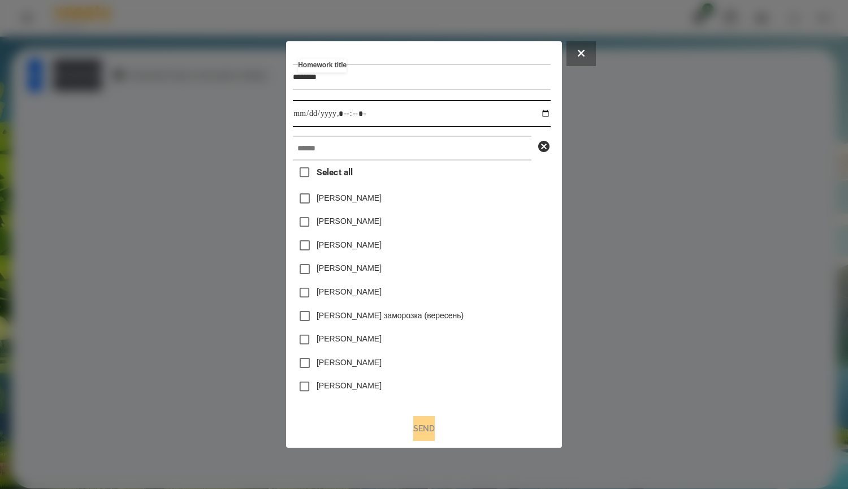
click at [348, 112] on input "datetime-local" at bounding box center [421, 113] width 257 height 27
click at [547, 112] on input "datetime-local" at bounding box center [421, 113] width 257 height 27
type input "**********"
click at [550, 217] on div "[PERSON_NAME]" at bounding box center [421, 222] width 257 height 24
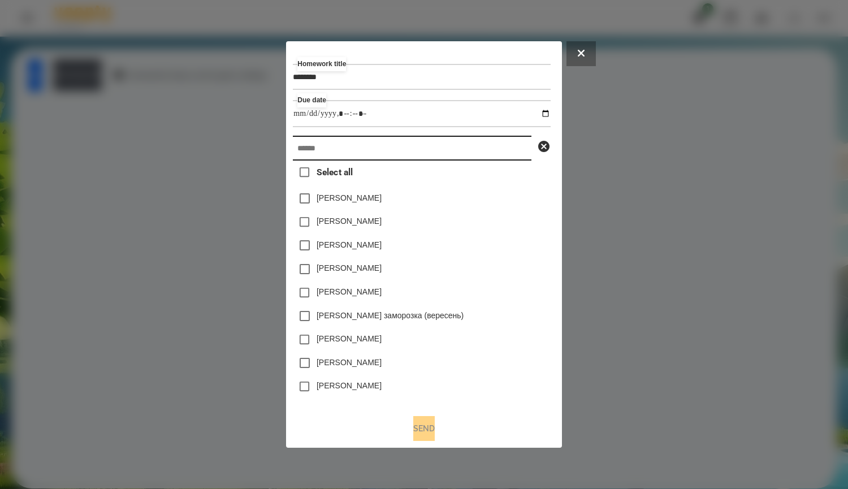
click at [492, 149] on input "text" at bounding box center [412, 148] width 239 height 25
type input "*"
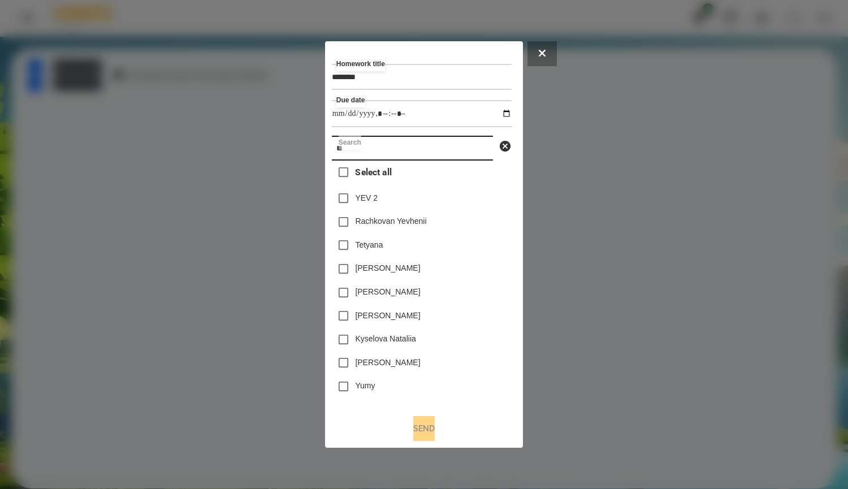
type input "*"
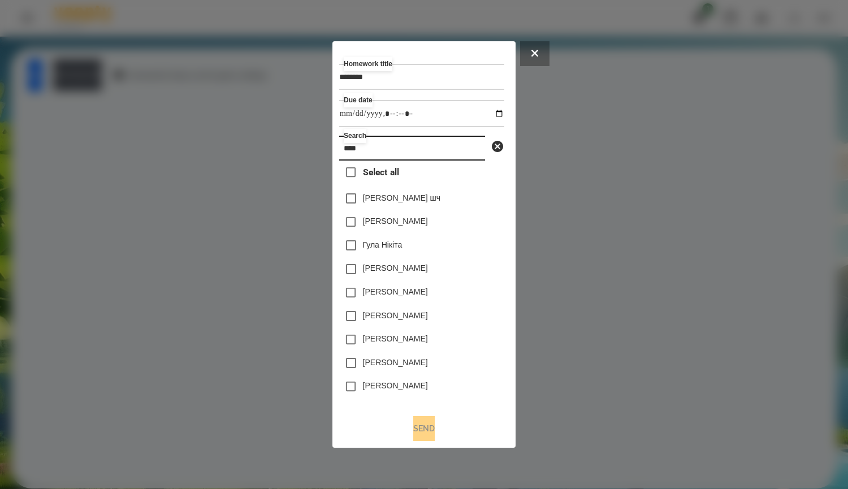
type input "****"
click at [410, 366] on label "[PERSON_NAME]" at bounding box center [395, 362] width 65 height 11
click at [432, 426] on button "Send" at bounding box center [423, 428] width 21 height 25
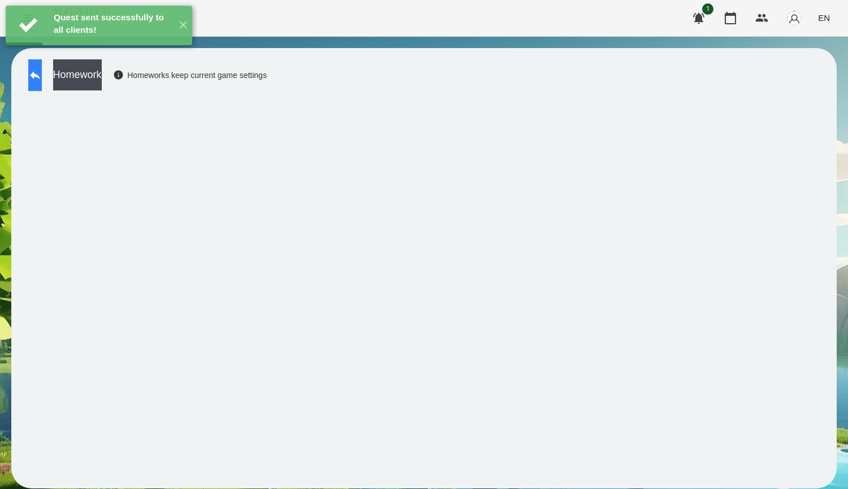
click at [42, 73] on button at bounding box center [35, 75] width 14 height 32
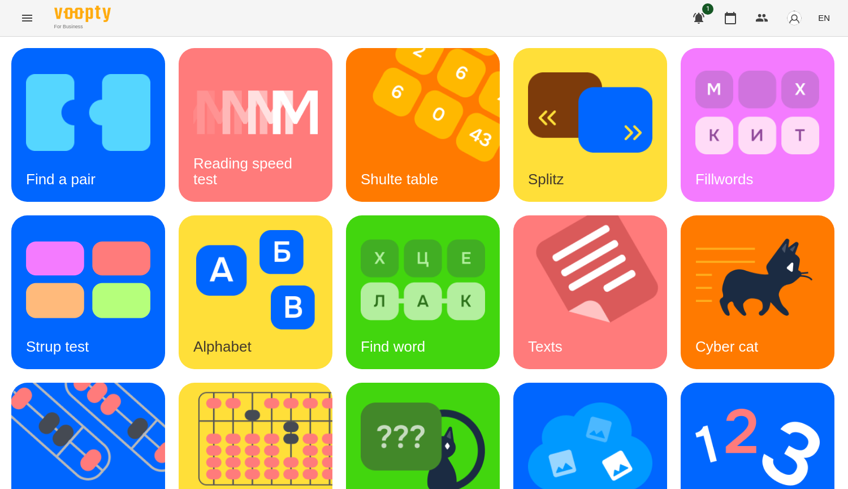
scroll to position [393, 0]
click at [528, 397] on img at bounding box center [590, 446] width 124 height 99
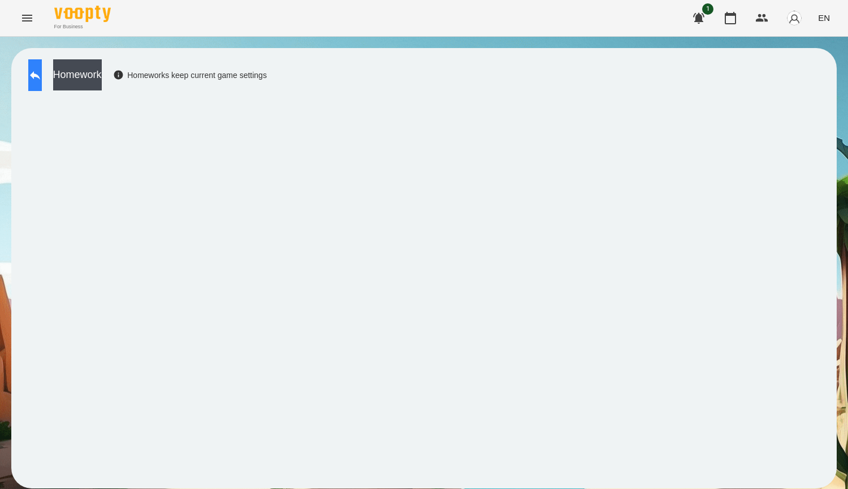
click at [42, 77] on button at bounding box center [35, 75] width 14 height 32
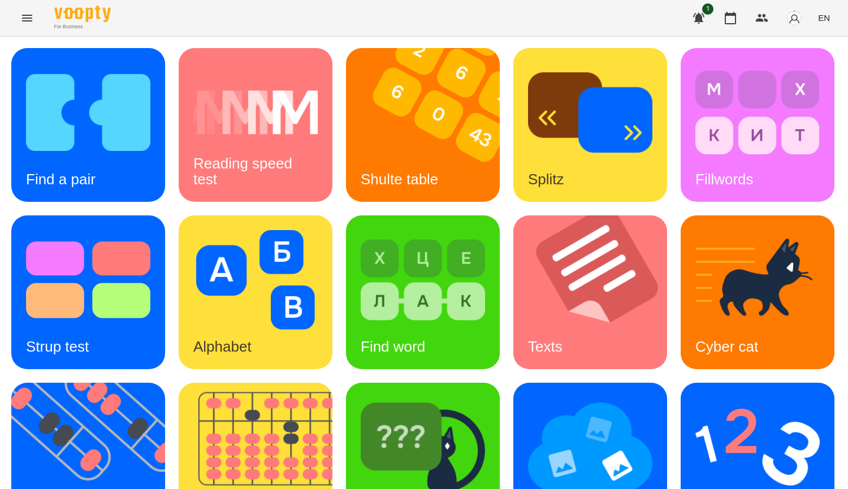
scroll to position [339, 0]
click at [695, 230] on img at bounding box center [757, 279] width 124 height 99
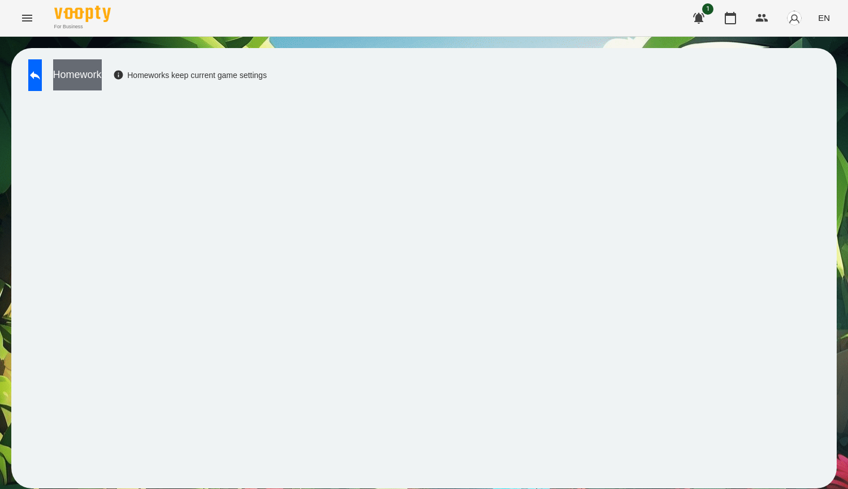
click at [102, 73] on button "Homework" at bounding box center [77, 74] width 49 height 31
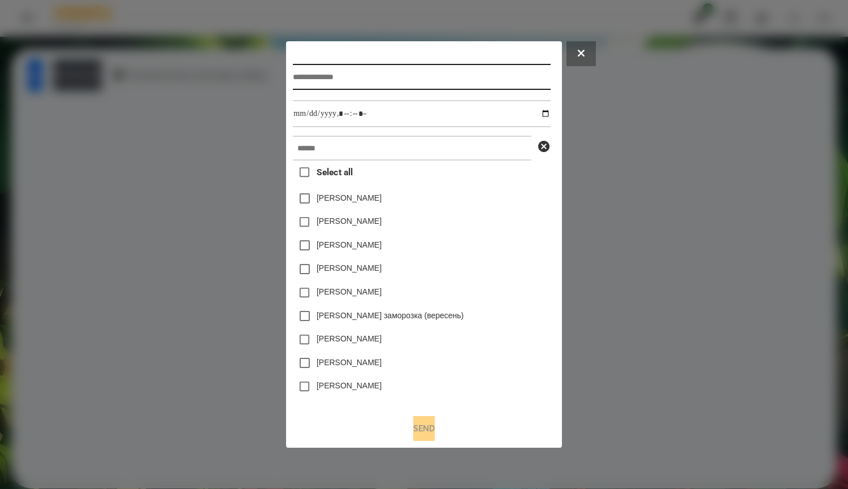
click at [353, 67] on input "text" at bounding box center [421, 77] width 257 height 26
paste input "********"
type input "********"
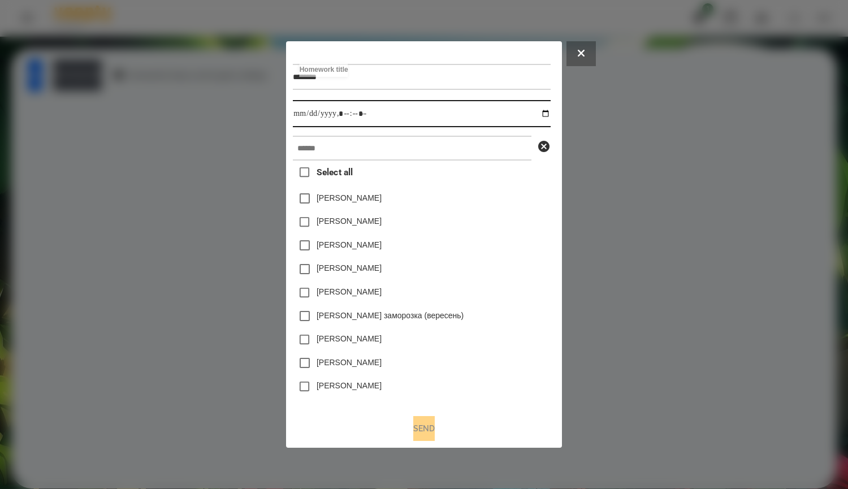
click at [352, 112] on input "datetime-local" at bounding box center [421, 113] width 257 height 27
click at [550, 116] on input "datetime-local" at bounding box center [421, 113] width 257 height 27
click at [548, 113] on input "datetime-local" at bounding box center [421, 113] width 257 height 27
type input "**********"
click at [522, 175] on div "Select all [PERSON_NAME] [PERSON_NAME] [PERSON_NAME] [PERSON_NAME] [PERSON_NAME…" at bounding box center [421, 283] width 257 height 245
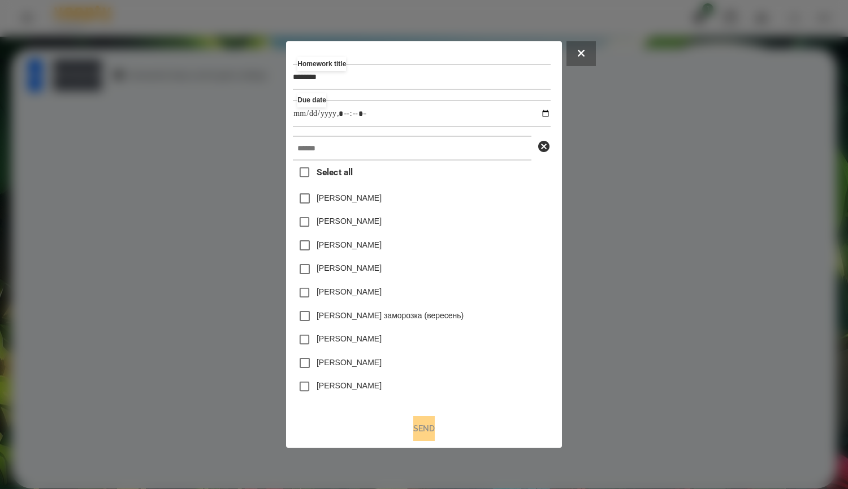
click at [503, 135] on div "Homework title ******** Due date Select all [PERSON_NAME] [PERSON_NAME] [PERSON…" at bounding box center [424, 226] width 262 height 357
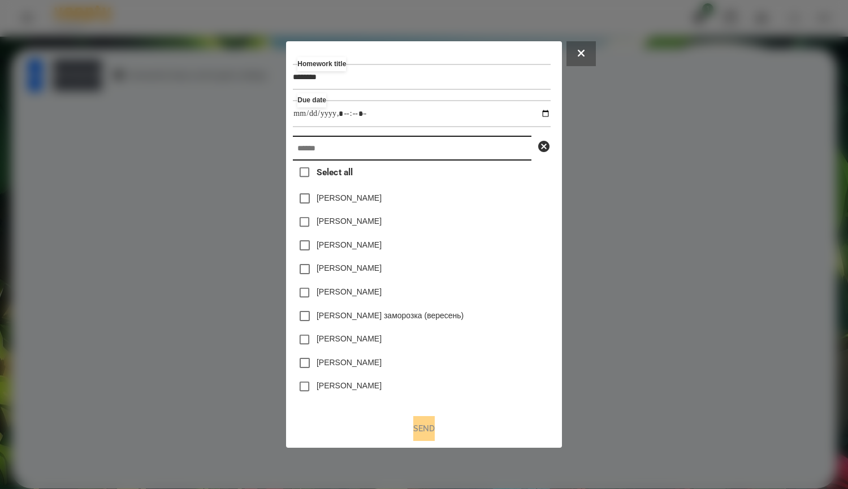
click at [488, 146] on input "text" at bounding box center [412, 148] width 239 height 25
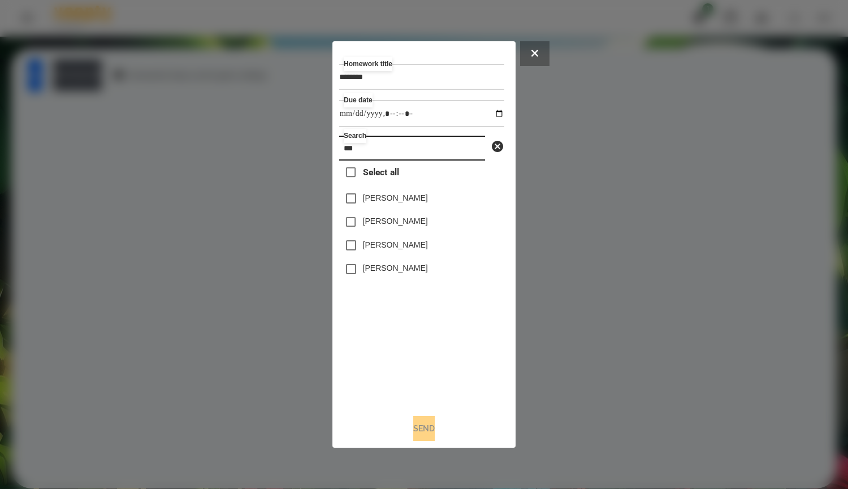
type input "***"
click at [375, 244] on label "[PERSON_NAME]" at bounding box center [395, 244] width 65 height 11
click at [435, 433] on button "Send" at bounding box center [423, 428] width 21 height 25
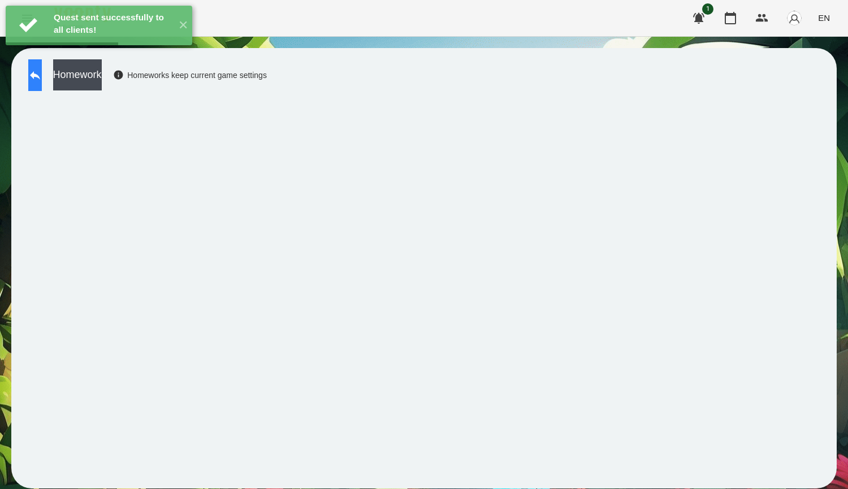
click at [37, 78] on button at bounding box center [35, 75] width 14 height 32
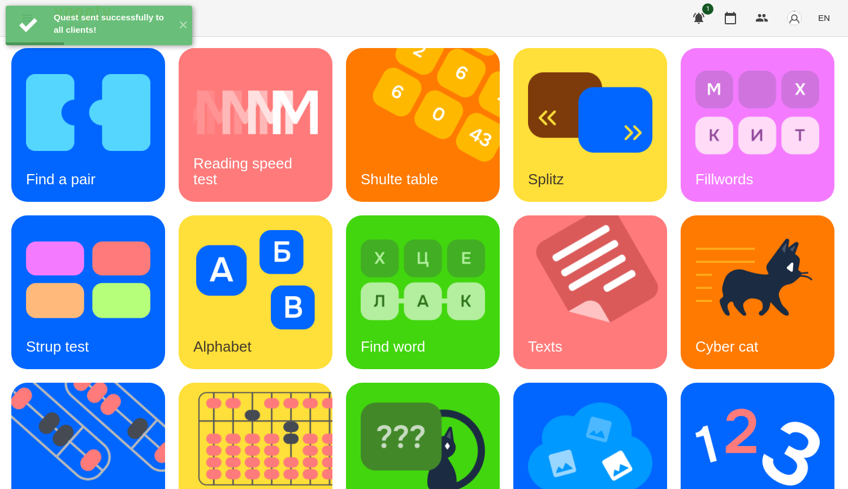
scroll to position [113, 0]
click at [150, 230] on img at bounding box center [88, 279] width 124 height 99
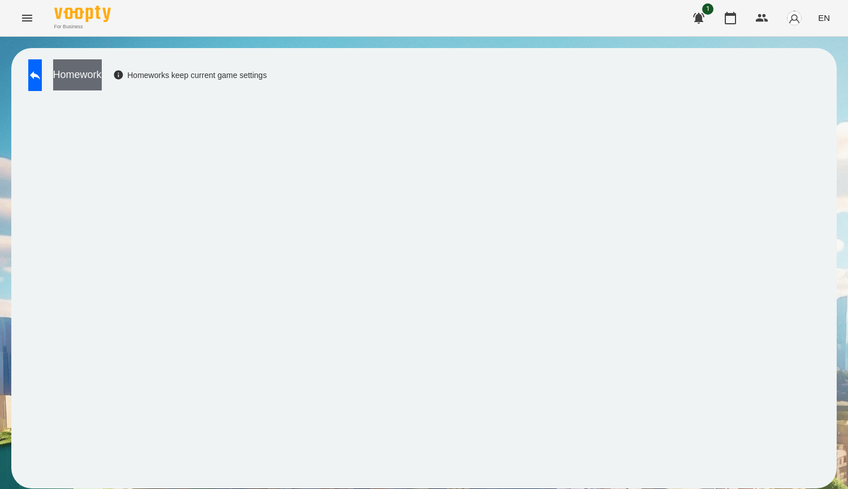
click at [93, 76] on button "Homework" at bounding box center [77, 74] width 49 height 31
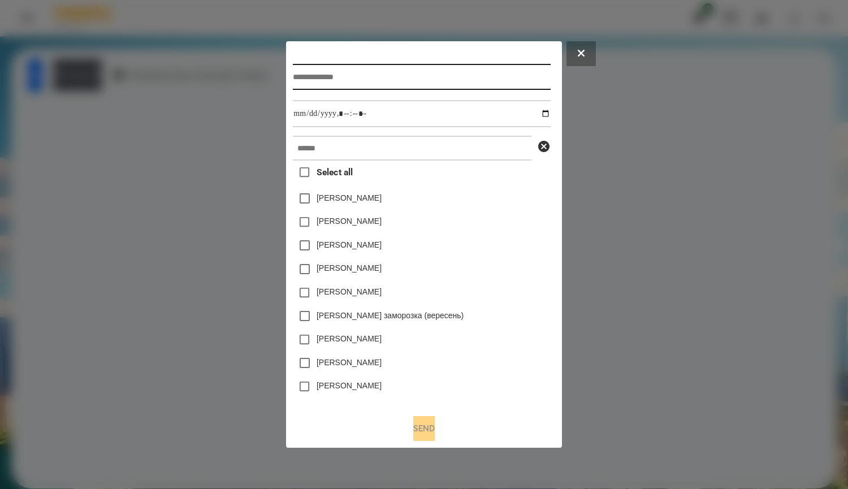
click at [305, 83] on input "text" at bounding box center [421, 77] width 257 height 26
paste input "********"
type input "********"
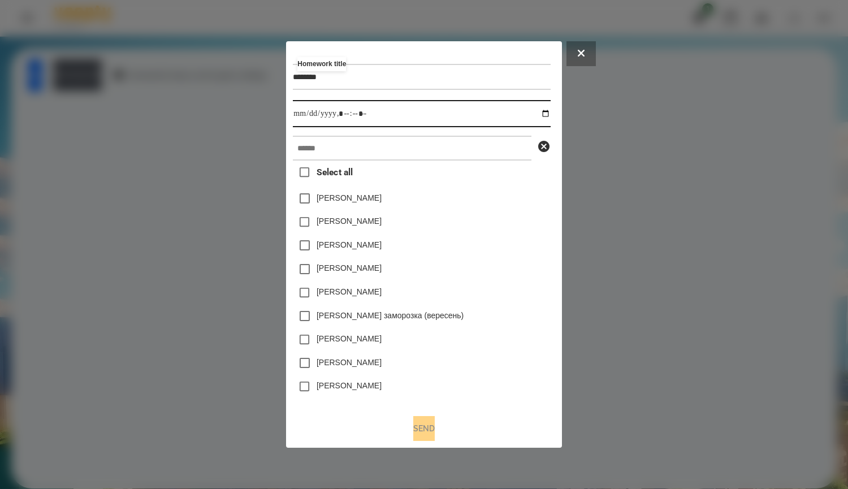
click at [327, 114] on input "datetime-local" at bounding box center [421, 113] width 257 height 27
click at [546, 112] on input "datetime-local" at bounding box center [421, 113] width 257 height 27
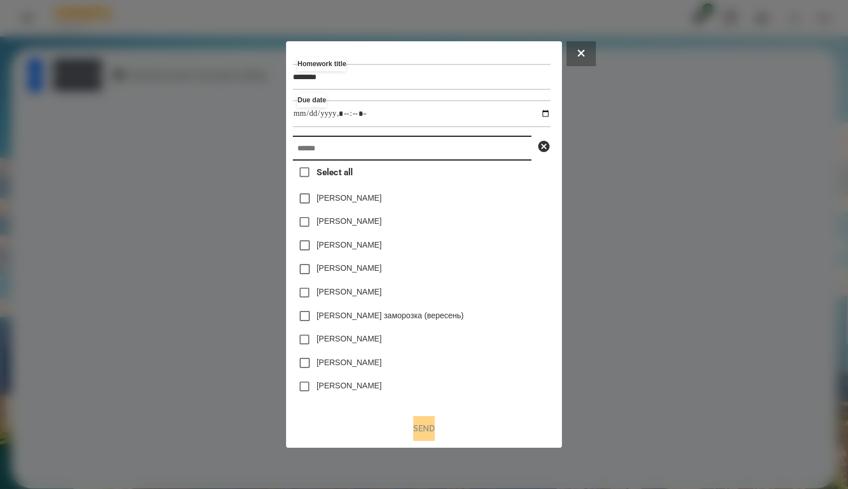
type input "**********"
click at [514, 147] on input "text" at bounding box center [412, 148] width 239 height 25
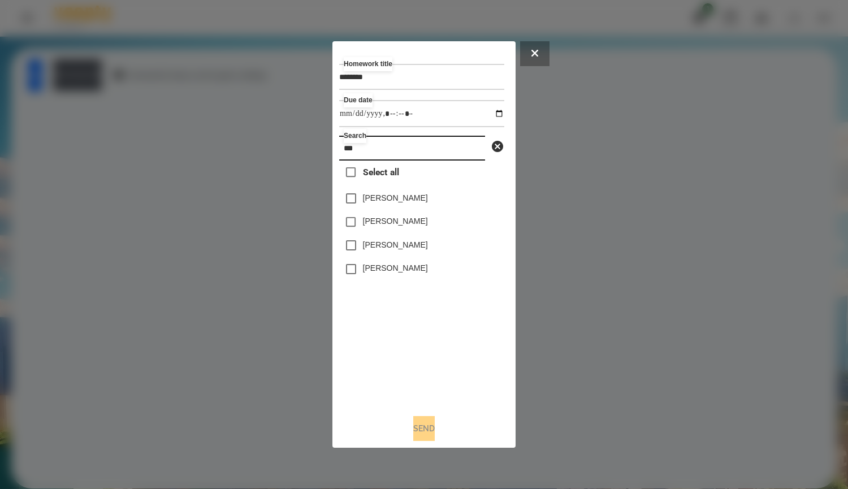
type input "***"
click at [414, 245] on label "[PERSON_NAME]" at bounding box center [395, 244] width 65 height 11
click at [417, 278] on div "[PERSON_NAME]" at bounding box center [421, 269] width 165 height 24
click at [417, 271] on label "[PERSON_NAME]" at bounding box center [395, 267] width 65 height 11
click at [428, 427] on button "Send" at bounding box center [423, 428] width 21 height 25
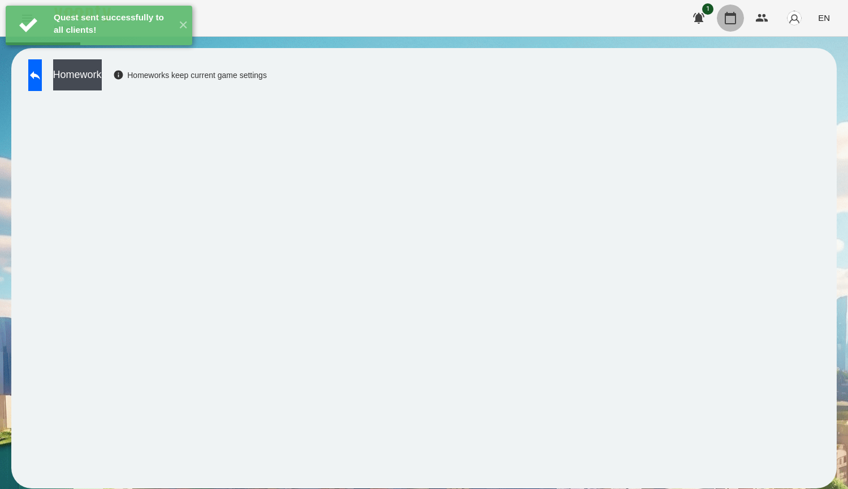
click at [733, 21] on icon "button" at bounding box center [731, 18] width 14 height 14
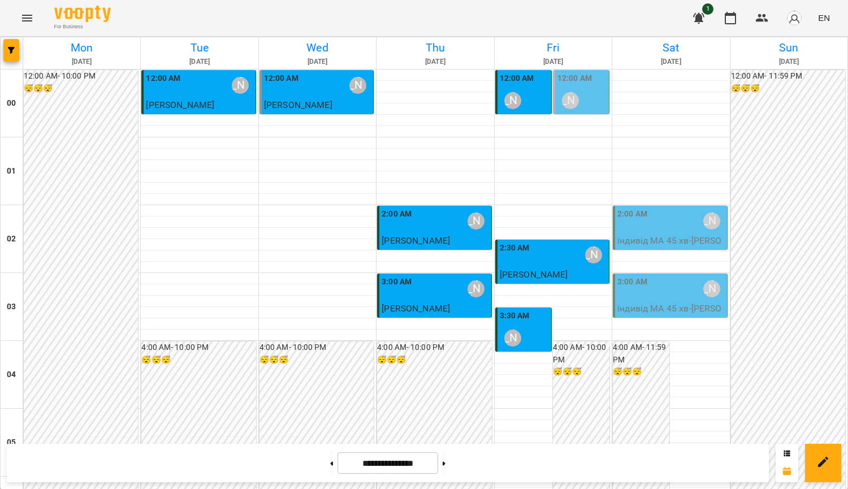
click at [531, 93] on div "12:00 AM [PERSON_NAME]" at bounding box center [524, 92] width 49 height 41
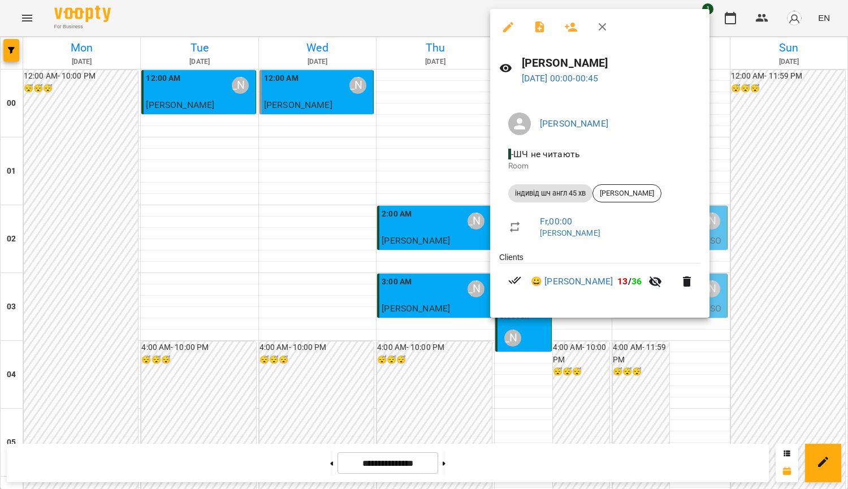
click at [481, 171] on div at bounding box center [424, 244] width 848 height 489
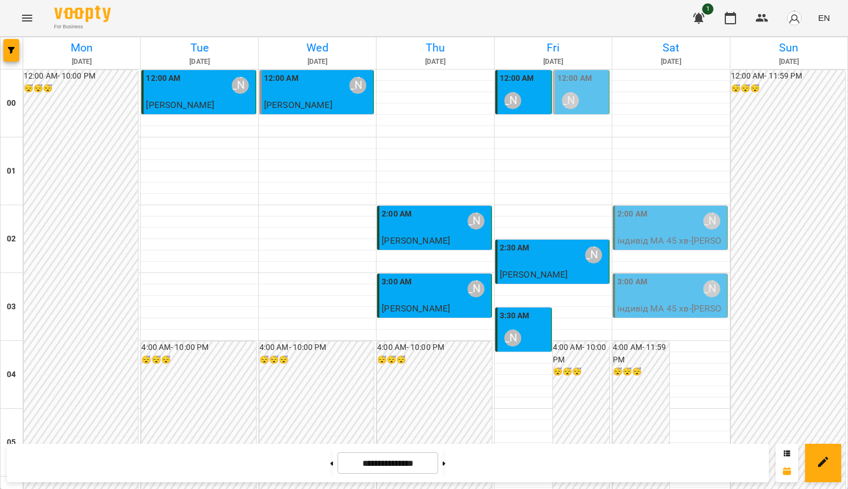
click at [33, 26] on button "Menu" at bounding box center [27, 18] width 27 height 27
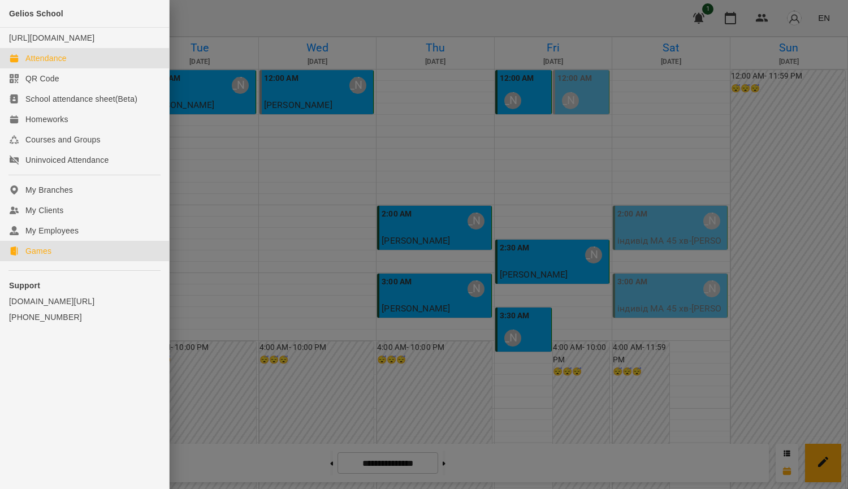
click at [103, 261] on link "Games" at bounding box center [84, 251] width 169 height 20
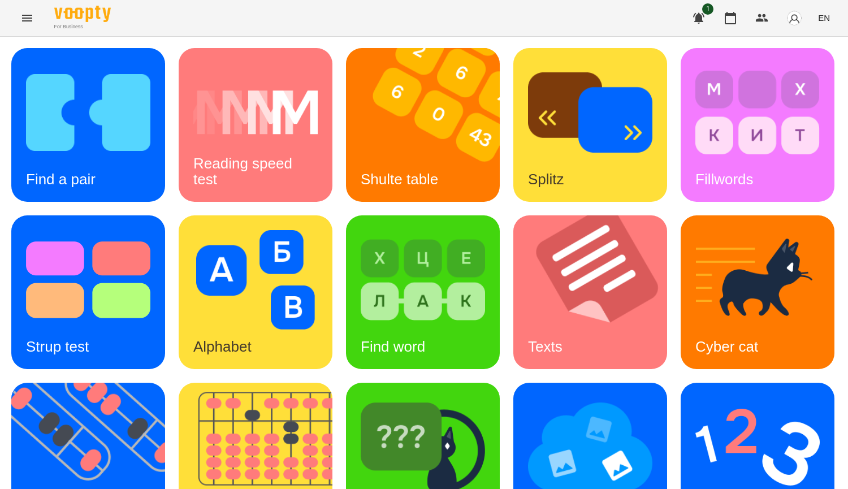
scroll to position [393, 0]
click at [361, 397] on img at bounding box center [423, 446] width 124 height 99
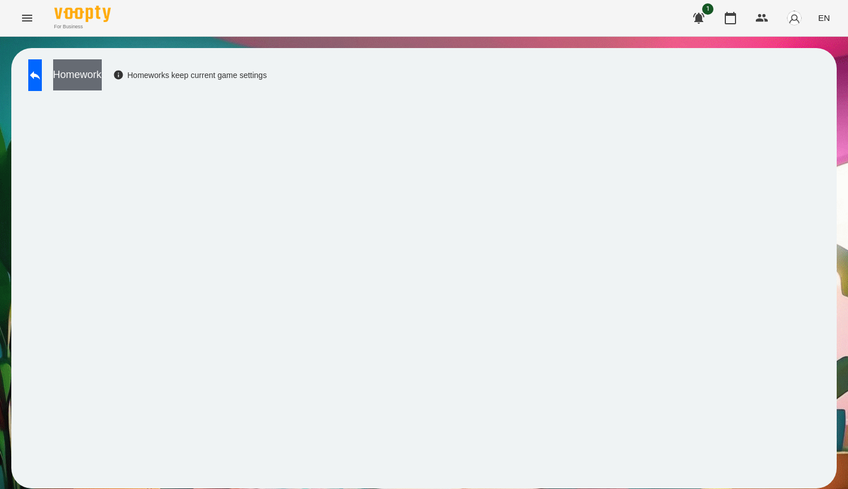
click at [102, 82] on button "Homework" at bounding box center [77, 74] width 49 height 31
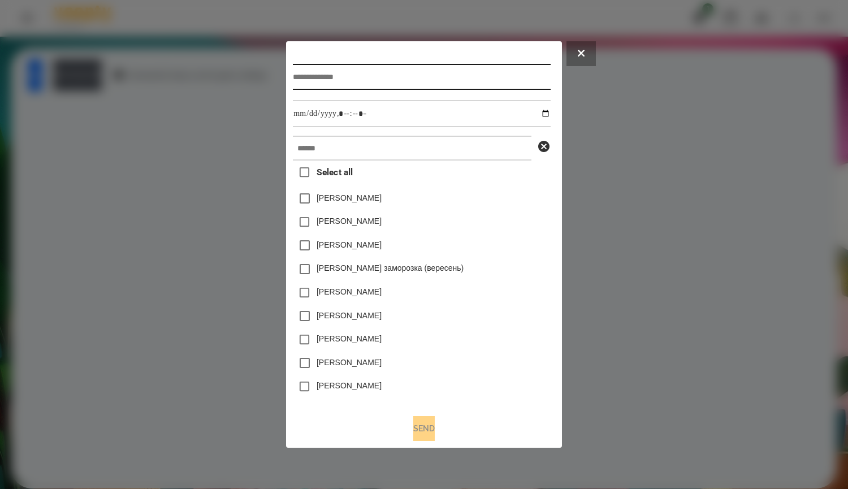
click at [325, 67] on input "text" at bounding box center [421, 77] width 257 height 26
paste input "********"
type input "********"
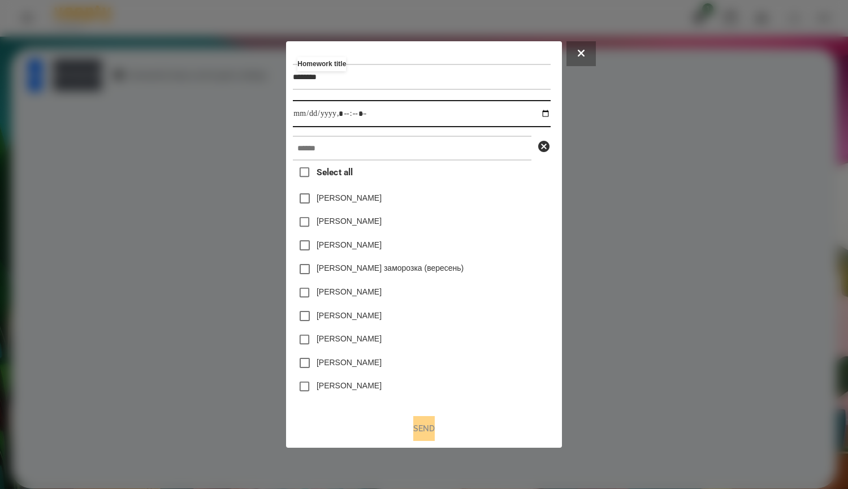
click at [403, 110] on input "datetime-local" at bounding box center [421, 113] width 257 height 27
click at [550, 113] on input "datetime-local" at bounding box center [421, 113] width 257 height 27
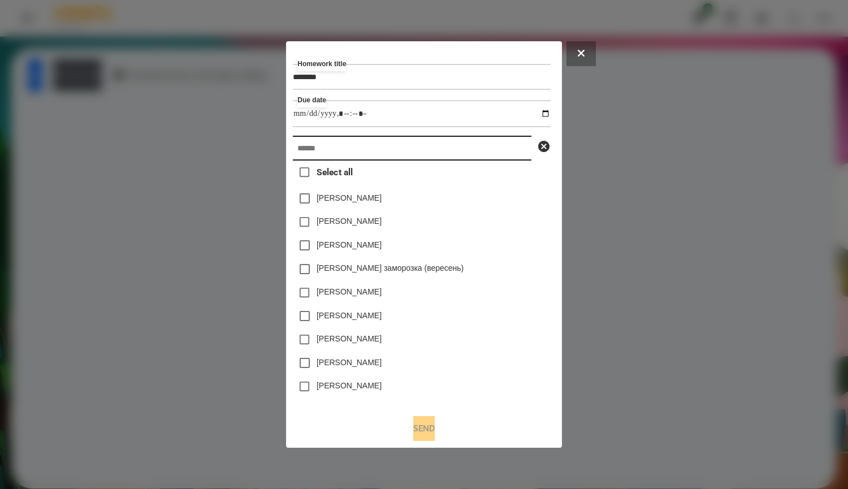
type input "**********"
click at [509, 159] on input "text" at bounding box center [412, 148] width 239 height 25
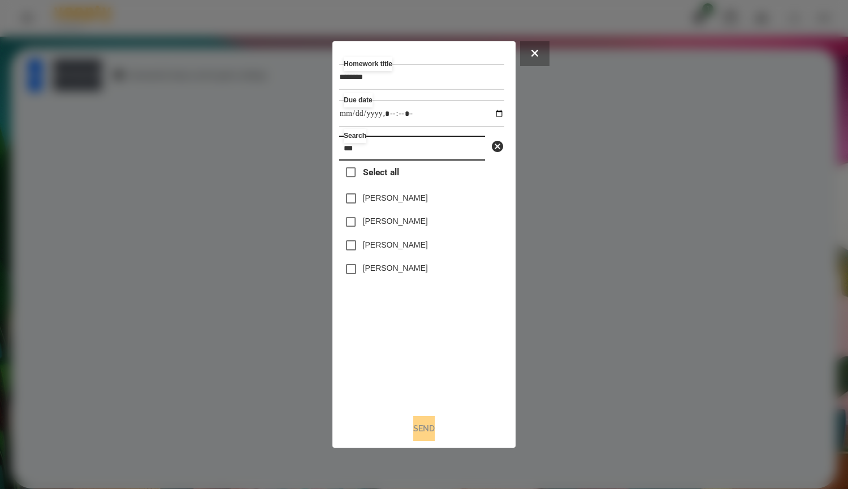
type input "***"
click at [428, 434] on button "Send" at bounding box center [423, 428] width 21 height 25
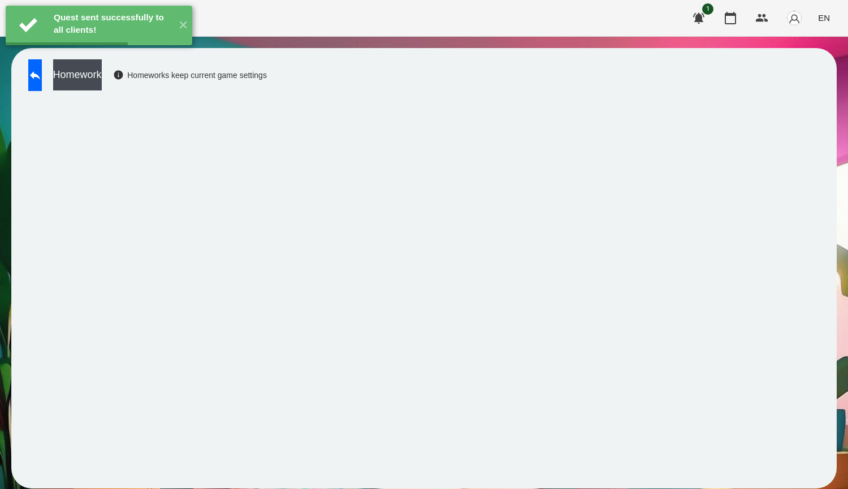
click at [717, 7] on div "1 EN" at bounding box center [759, 17] width 149 height 29
click at [725, 20] on icon "button" at bounding box center [731, 18] width 14 height 14
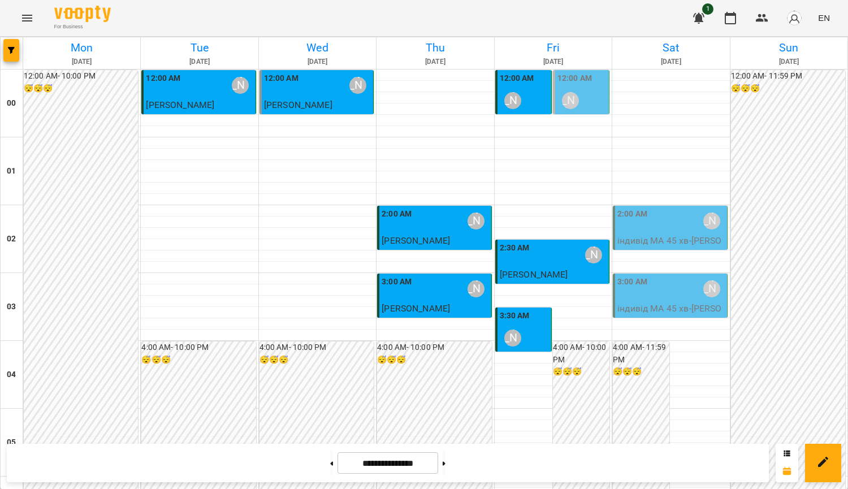
scroll to position [1187, 0]
click at [445, 464] on button at bounding box center [444, 463] width 3 height 25
type input "**********"
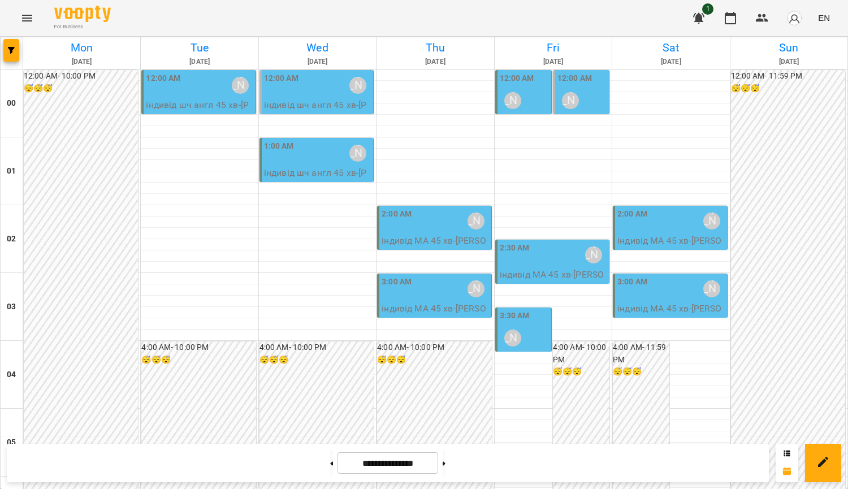
scroll to position [0, 0]
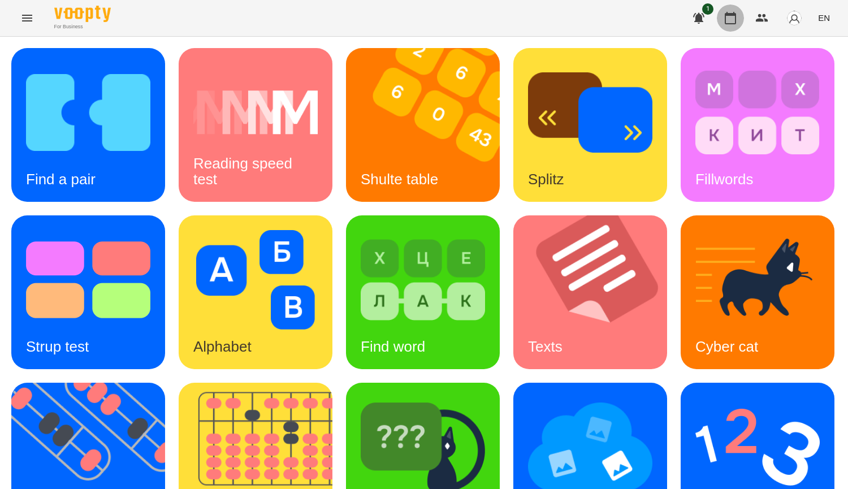
click at [726, 19] on icon "button" at bounding box center [730, 18] width 11 height 12
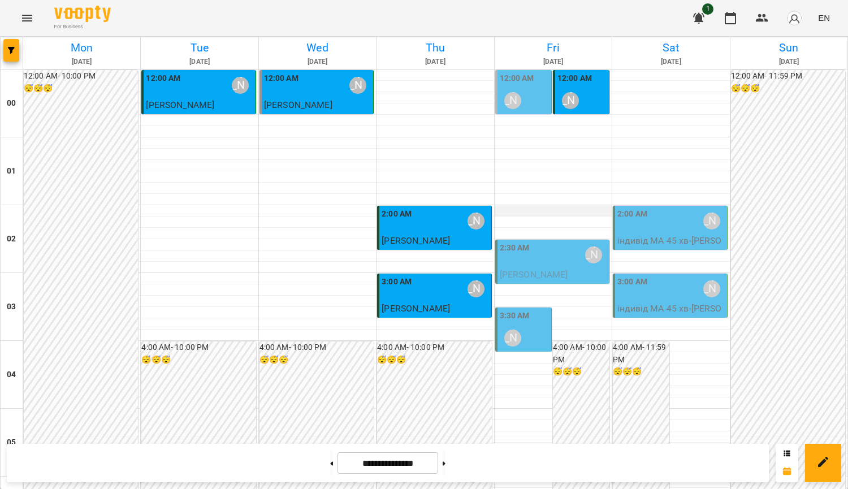
scroll to position [113, 0]
click at [581, 242] on div "[PERSON_NAME]" at bounding box center [594, 255] width 26 height 26
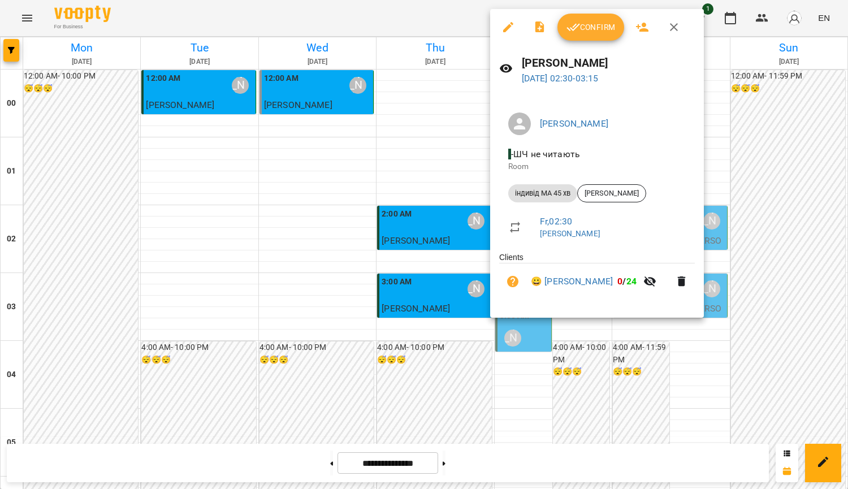
click at [585, 29] on span "Confirm" at bounding box center [590, 27] width 49 height 14
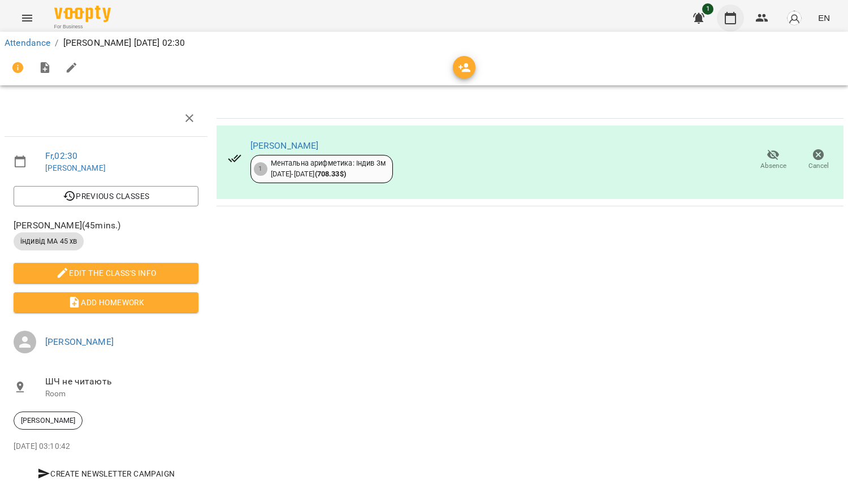
click at [732, 5] on div "1 EN" at bounding box center [759, 17] width 149 height 29
click at [733, 14] on icon "button" at bounding box center [730, 18] width 11 height 12
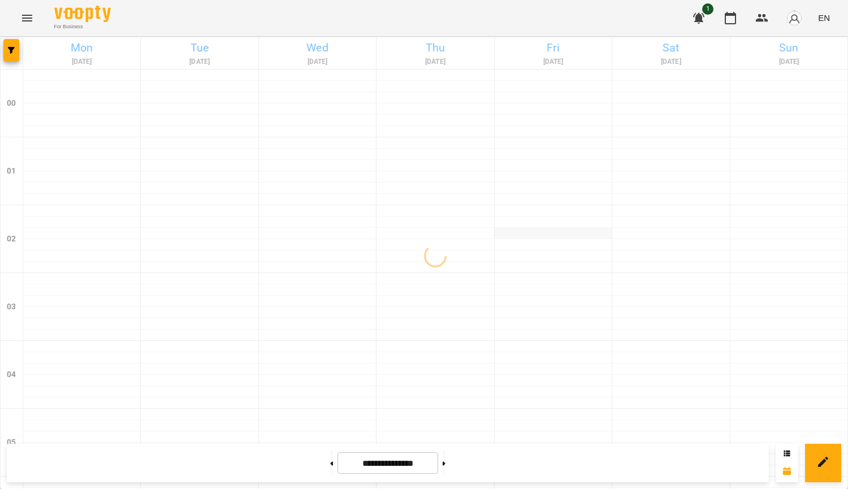
scroll to position [57, 0]
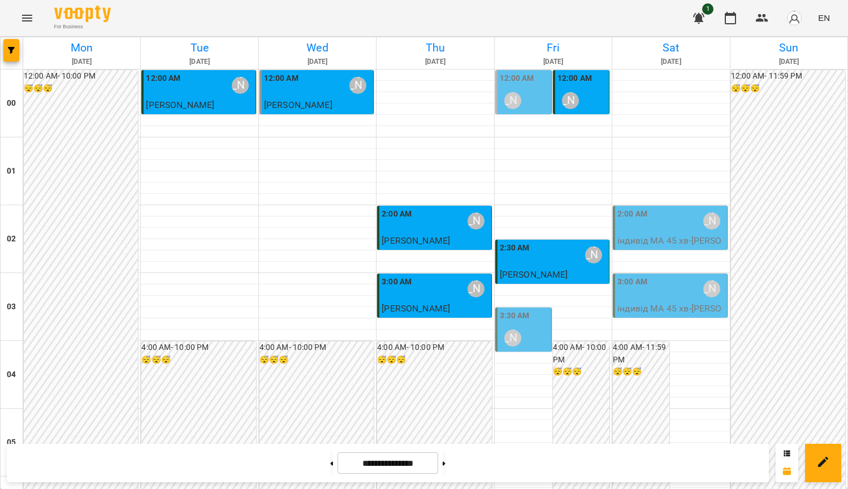
click at [516, 325] on div "[PERSON_NAME]" at bounding box center [513, 338] width 26 height 26
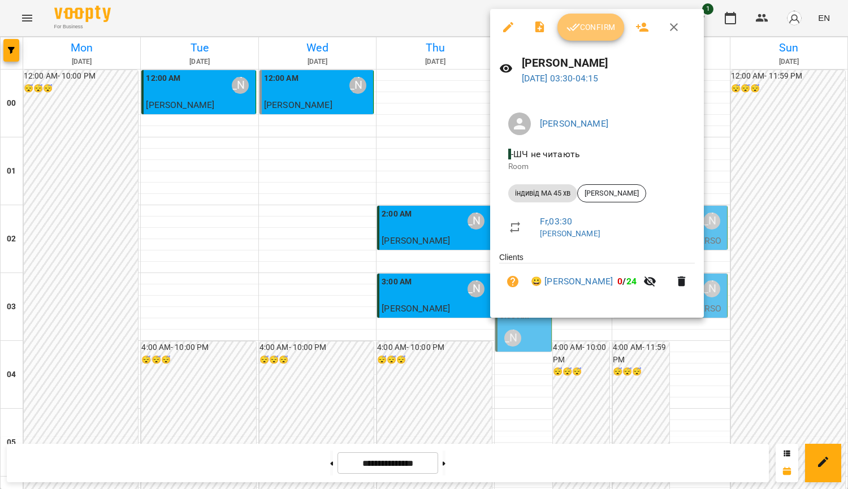
click at [573, 33] on icon "button" at bounding box center [573, 27] width 14 height 14
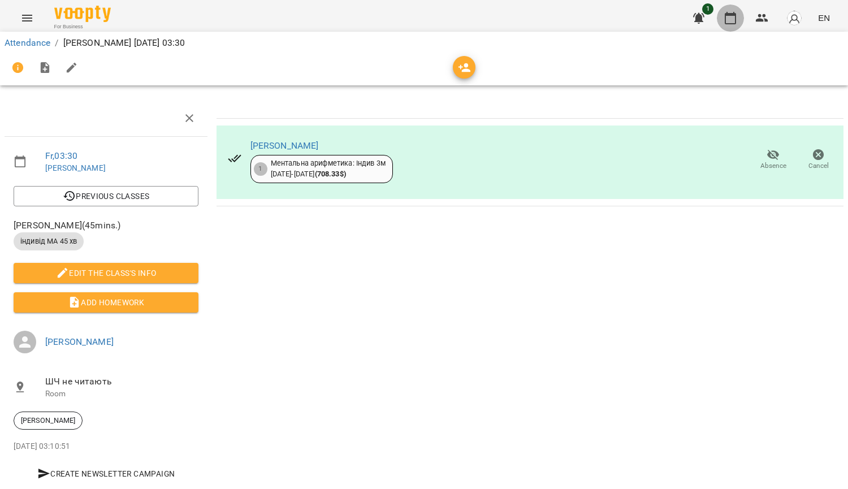
click at [739, 23] on button "button" at bounding box center [730, 18] width 27 height 27
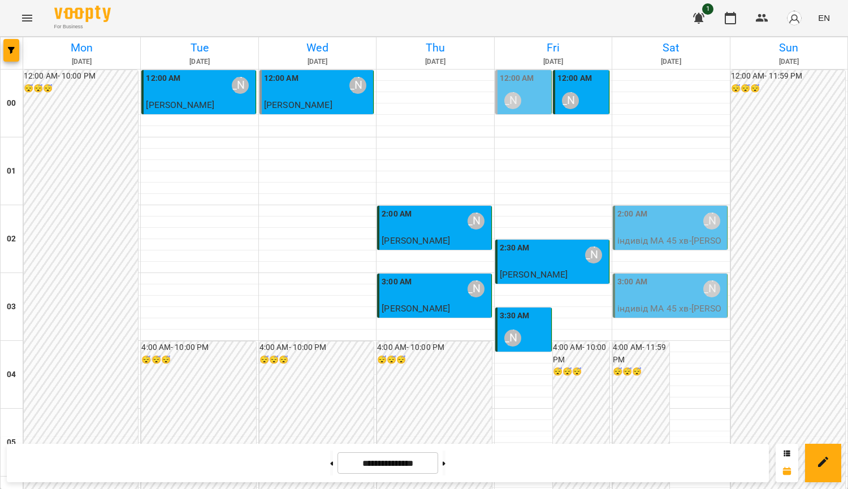
click at [523, 326] on div "3:30 AM Курбанова Софія" at bounding box center [524, 330] width 49 height 41
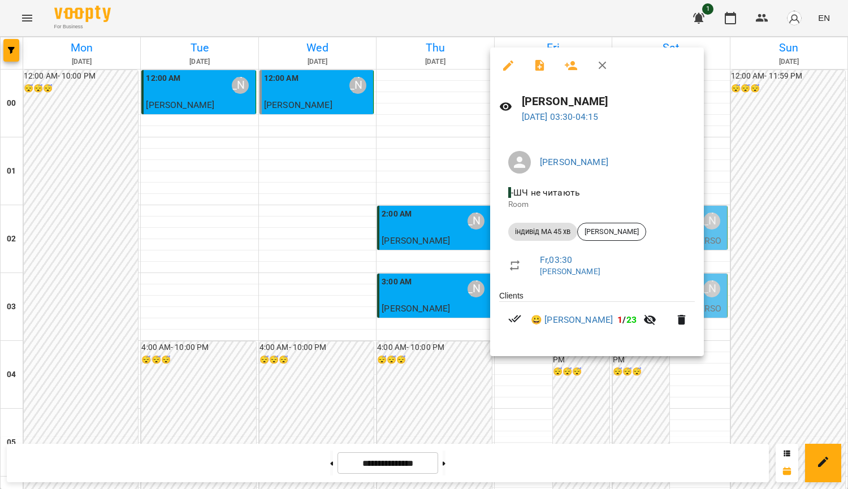
click at [765, 204] on div at bounding box center [424, 244] width 848 height 489
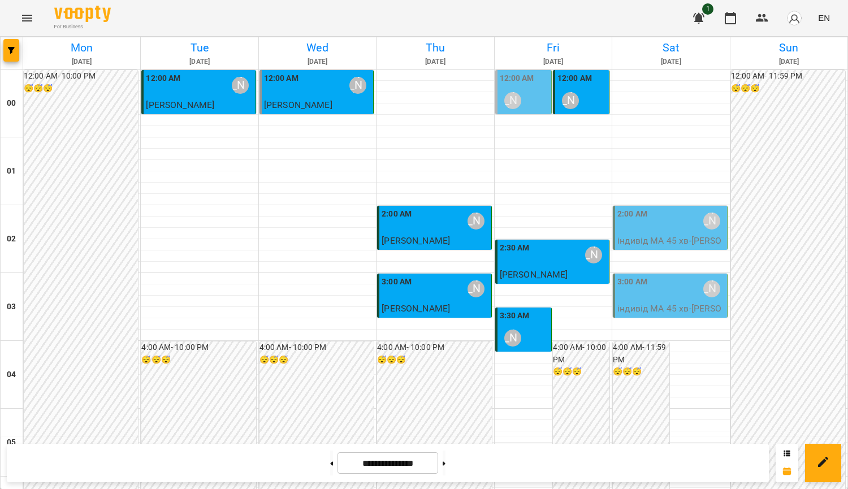
click at [562, 76] on label "12:00 AM" at bounding box center [574, 78] width 34 height 12
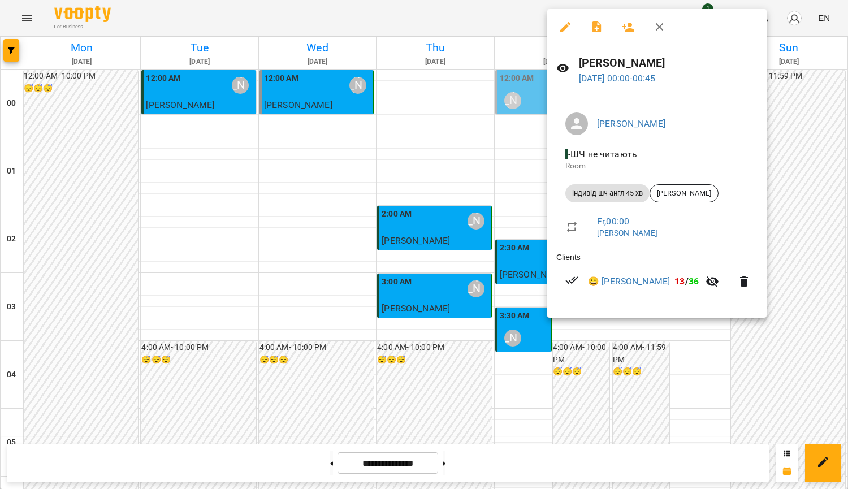
click at [577, 91] on div "Курбанова Софія 15 Aug 2025 00:00 - 00:45" at bounding box center [656, 69] width 219 height 49
click at [509, 142] on div at bounding box center [424, 244] width 848 height 489
